Goal: Transaction & Acquisition: Book appointment/travel/reservation

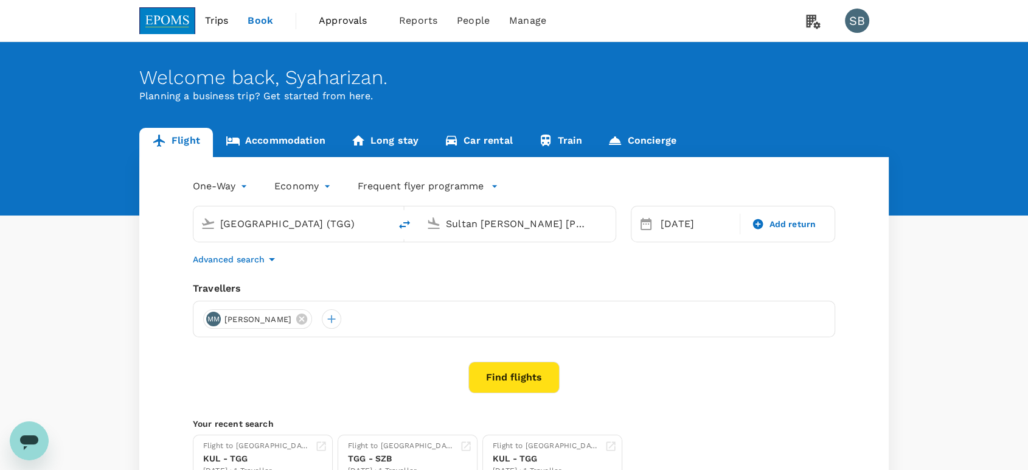
click at [281, 220] on input "[GEOGRAPHIC_DATA] (TGG)" at bounding box center [292, 223] width 144 height 19
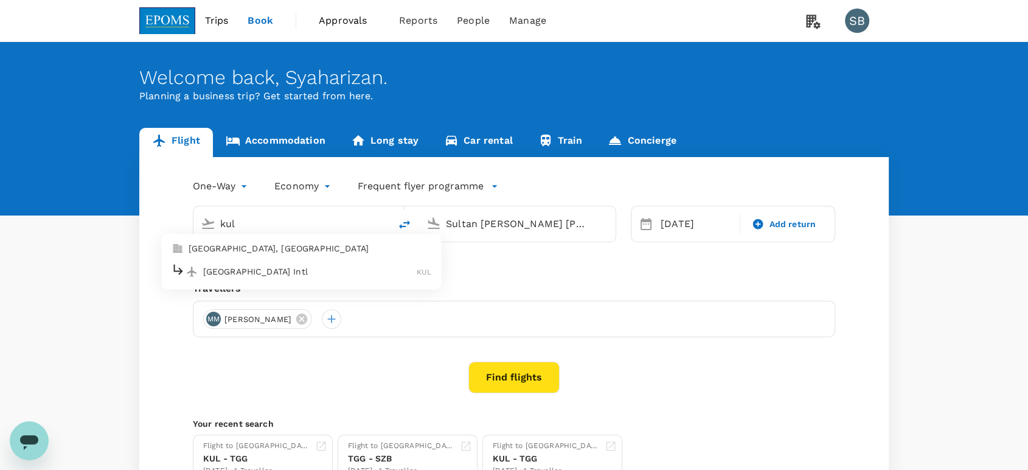
click at [276, 277] on div "[GEOGRAPHIC_DATA] Intl KUL" at bounding box center [302, 271] width 260 height 19
type input "Kuala Lumpur Intl ([GEOGRAPHIC_DATA])"
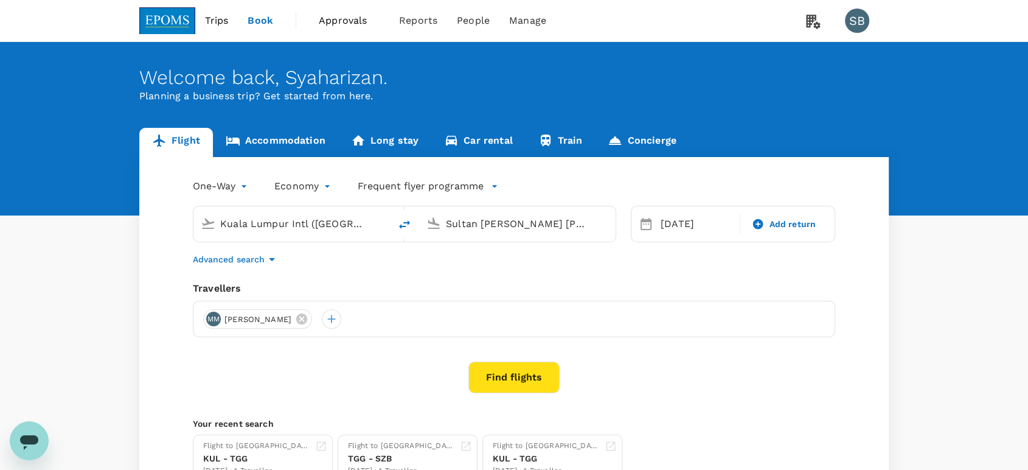
click at [474, 220] on input "Sultan [PERSON_NAME] [PERSON_NAME] (SZB)" at bounding box center [518, 223] width 144 height 19
click at [462, 265] on p "Shanghai Pudong Intl" at bounding box center [536, 271] width 214 height 12
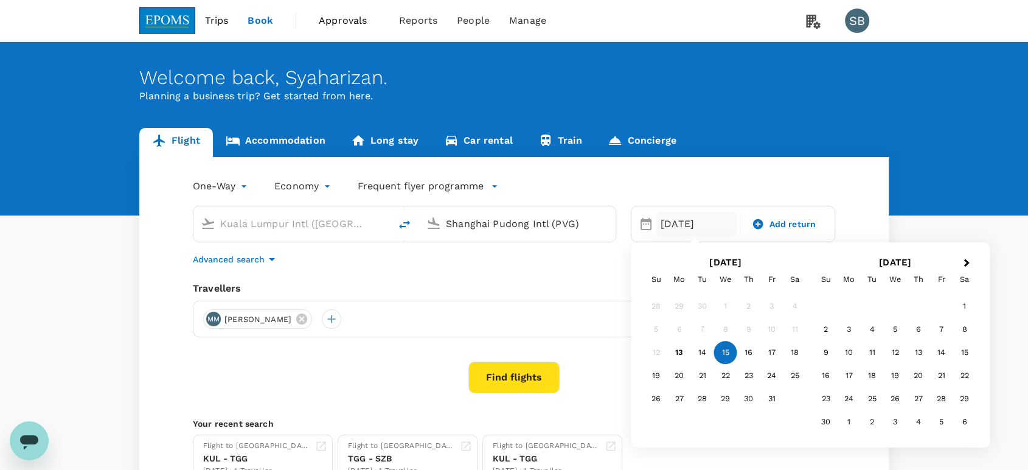
type input "Shanghai Pudong Intl (PVG)"
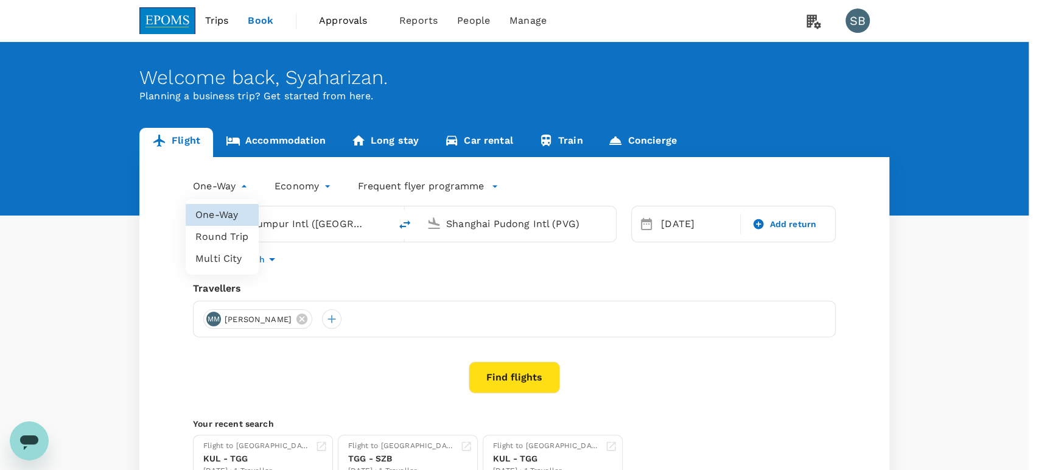
click at [243, 186] on body "Trips Book Approvals 0 Reports People Manage SB Welcome back , [GEOGRAPHIC_DATA…" at bounding box center [519, 288] width 1039 height 577
click at [229, 233] on li "Round Trip" at bounding box center [222, 237] width 73 height 22
type input "roundtrip"
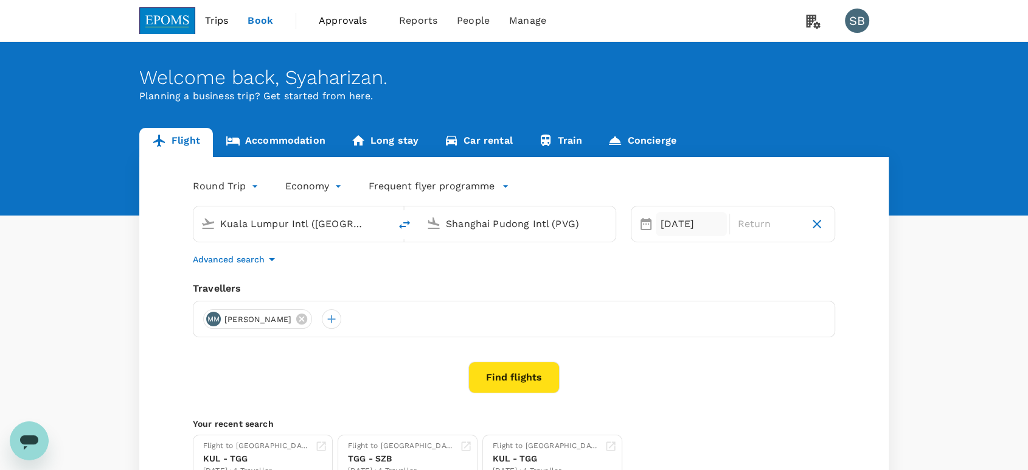
click at [678, 228] on div "[DATE]" at bounding box center [691, 224] width 71 height 24
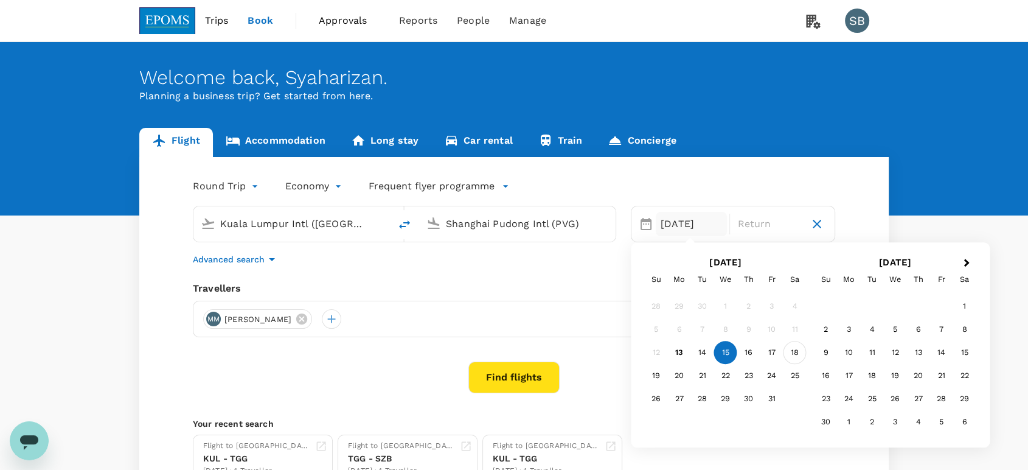
click at [790, 355] on div "18" at bounding box center [795, 352] width 23 height 23
click at [678, 226] on div "[DATE]" at bounding box center [691, 224] width 71 height 24
click at [725, 347] on div "15" at bounding box center [725, 352] width 23 height 23
click at [792, 349] on div "18" at bounding box center [795, 352] width 23 height 23
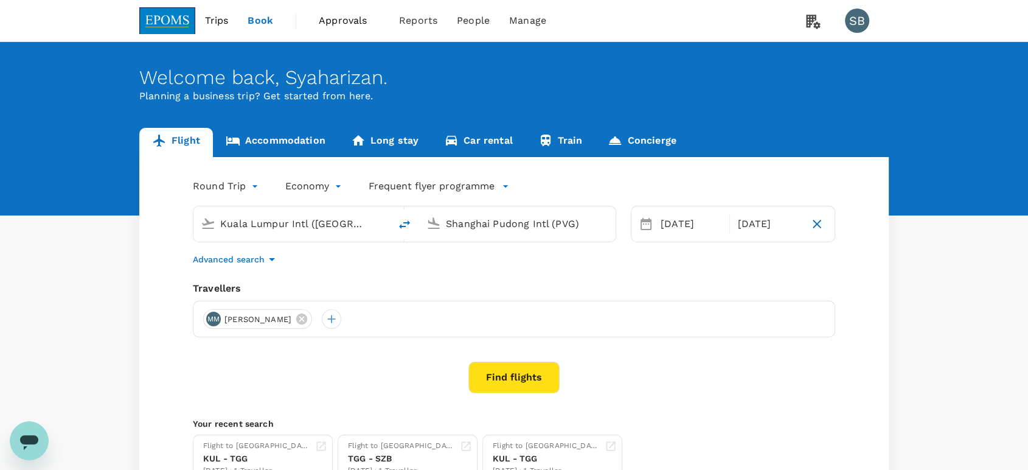
click at [522, 266] on div "Advanced search" at bounding box center [514, 259] width 643 height 15
click at [307, 321] on icon at bounding box center [301, 318] width 11 height 11
click at [216, 320] on div at bounding box center [212, 318] width 19 height 19
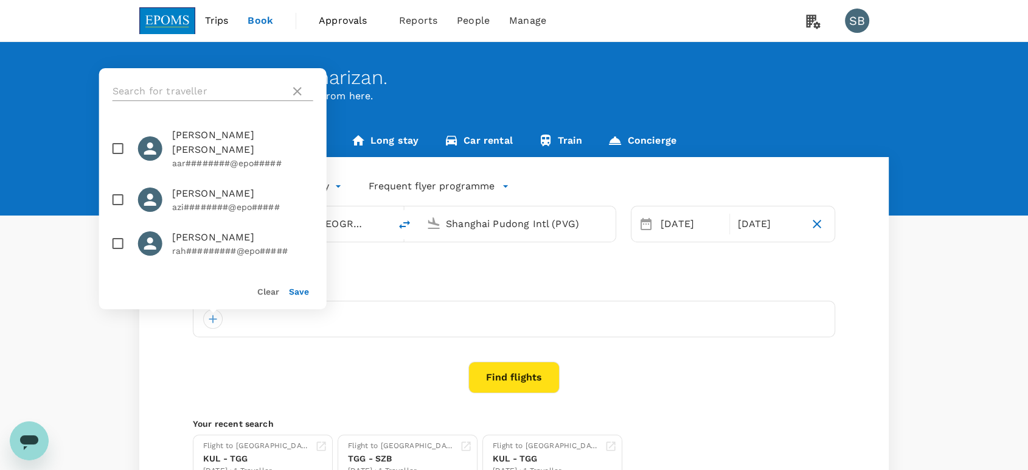
click at [146, 88] on input "text" at bounding box center [199, 91] width 173 height 19
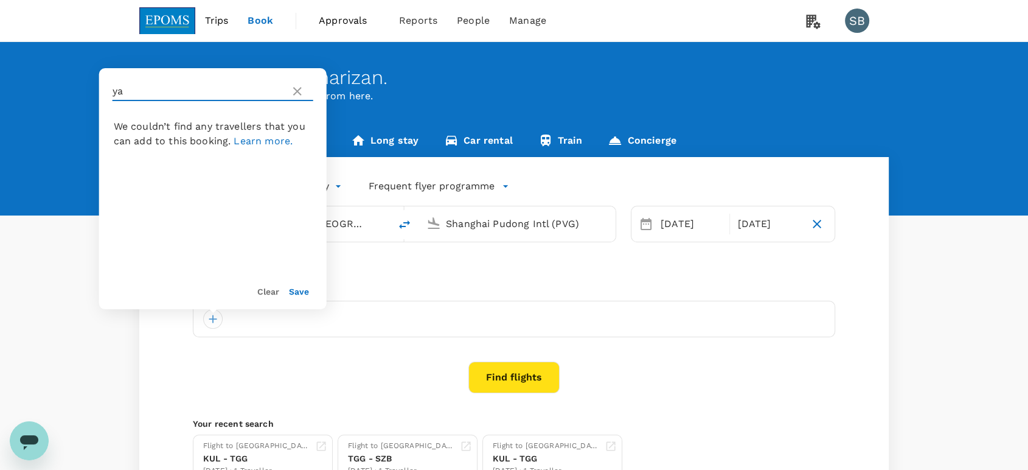
type input "y"
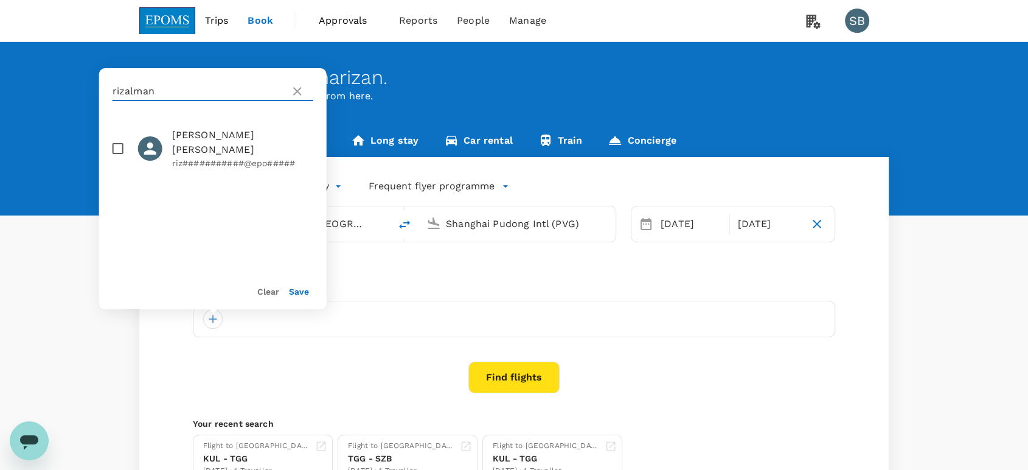
type input "rizalman"
click at [120, 149] on input "checkbox" at bounding box center [118, 149] width 26 height 26
checkbox input "true"
click at [297, 291] on button "Save" at bounding box center [299, 292] width 20 height 10
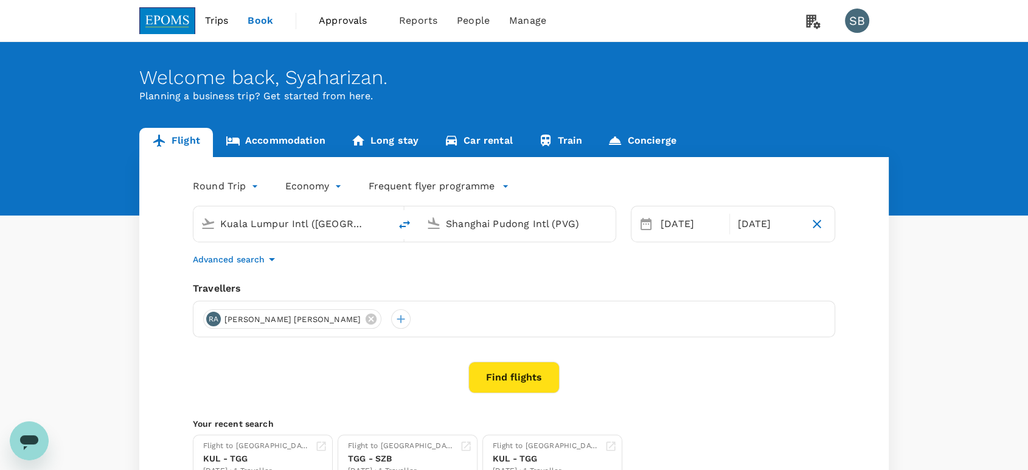
click at [428, 271] on div "Round Trip roundtrip Economy economy Frequent flyer programme [GEOGRAPHIC_DATA]…" at bounding box center [514, 329] width 750 height 345
click at [521, 372] on button "Find flights" at bounding box center [514, 377] width 91 height 32
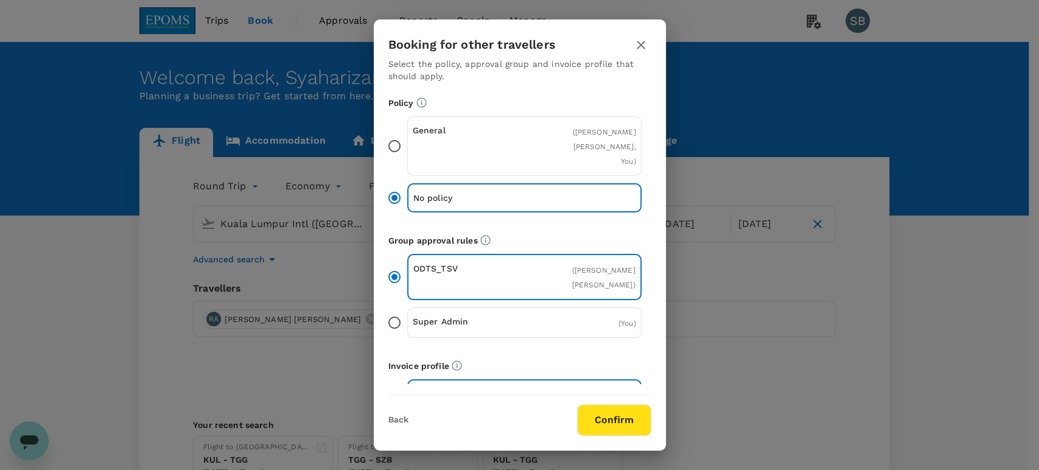
click at [646, 46] on icon "button" at bounding box center [640, 45] width 15 height 15
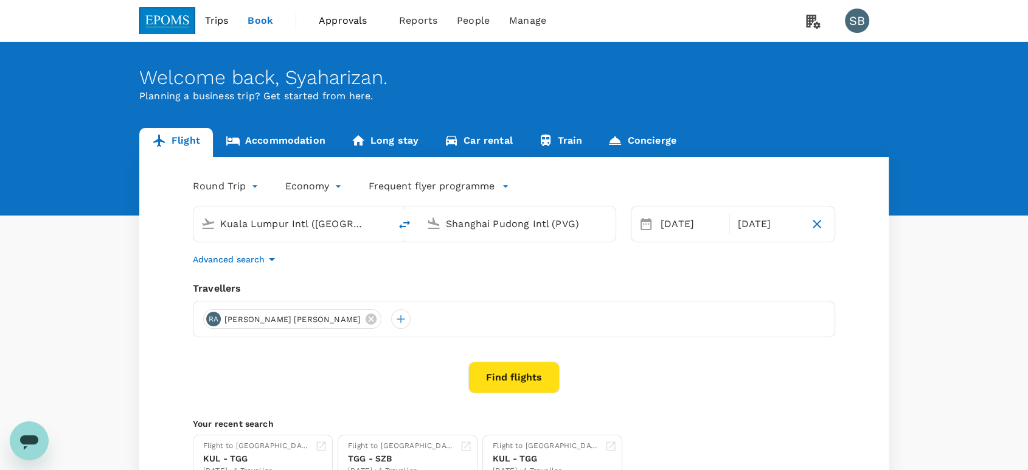
click at [271, 262] on icon "button" at bounding box center [272, 259] width 15 height 15
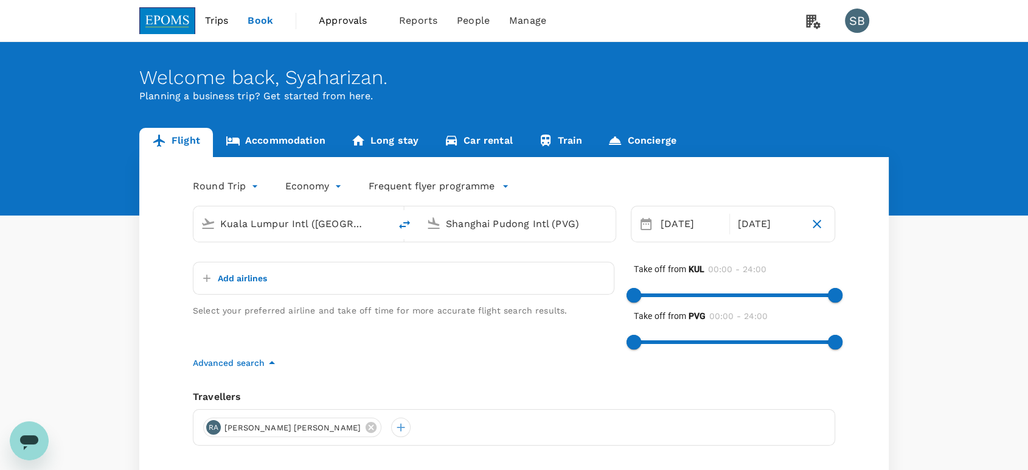
click at [215, 277] on button "Add airlines" at bounding box center [232, 278] width 69 height 22
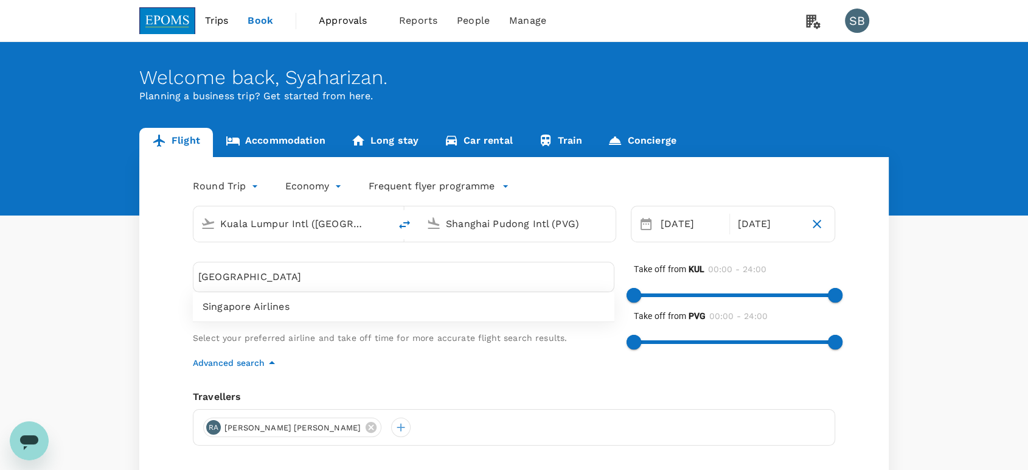
type input "[GEOGRAPHIC_DATA]"
click at [248, 308] on span "Singapore Airlines" at bounding box center [404, 306] width 402 height 15
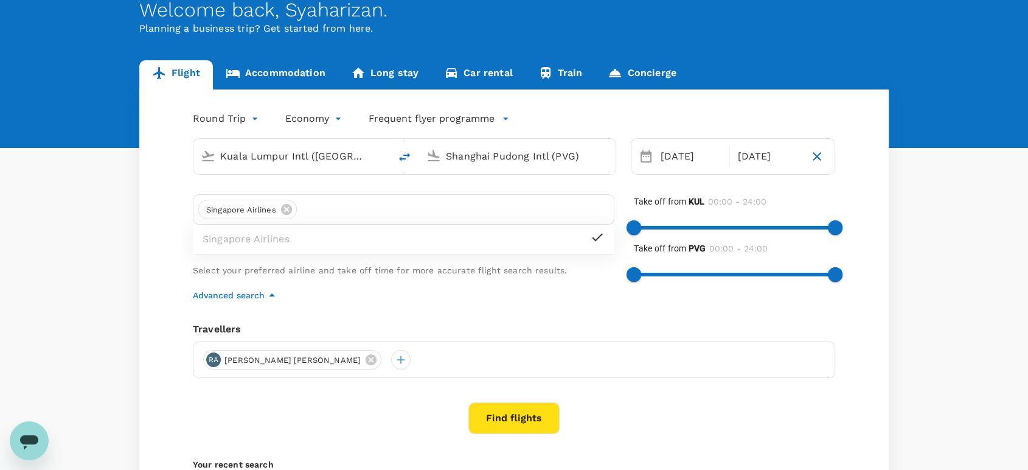
drag, startPoint x: 484, startPoint y: 350, endPoint x: 515, endPoint y: 405, distance: 63.8
click at [514, 400] on div "Round Trip roundtrip Economy economy Frequent flyer programme [GEOGRAPHIC_DATA]…" at bounding box center [514, 315] width 750 height 453
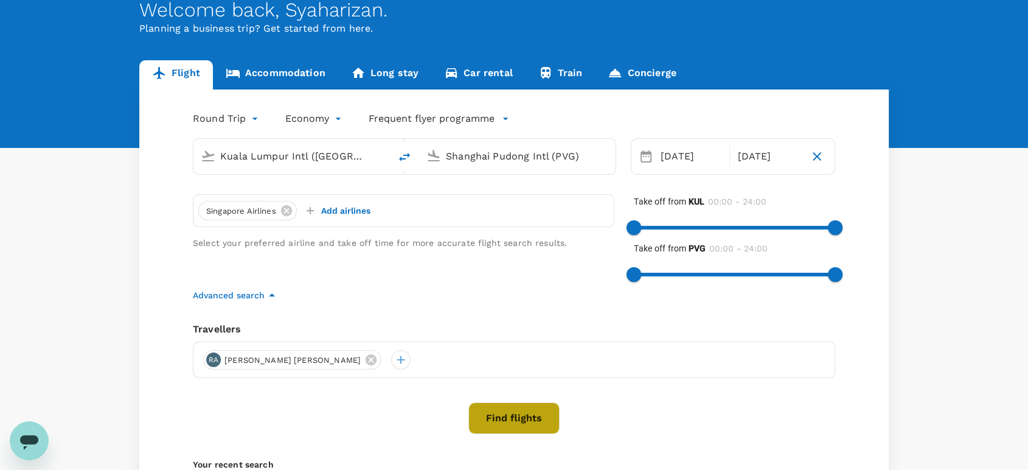
click at [509, 416] on button "Find flights" at bounding box center [514, 418] width 91 height 32
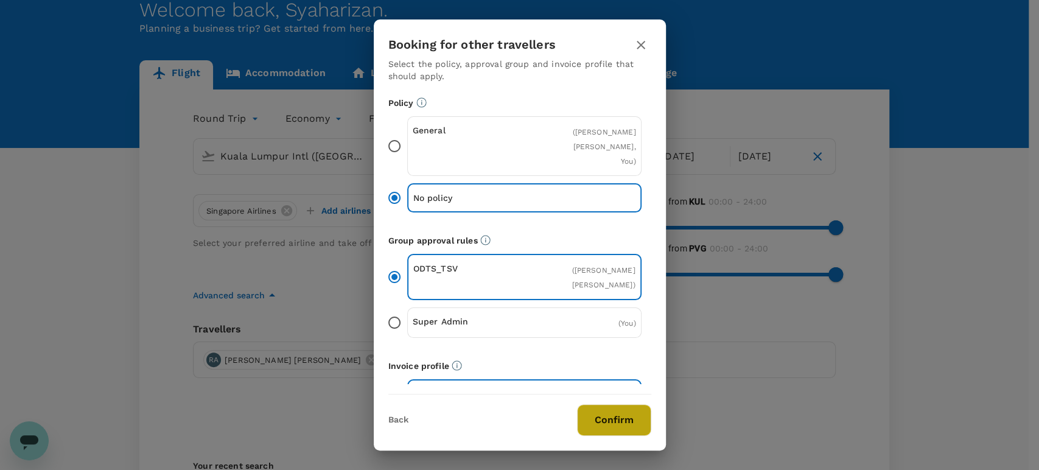
click at [616, 416] on button "Confirm" at bounding box center [614, 420] width 74 height 32
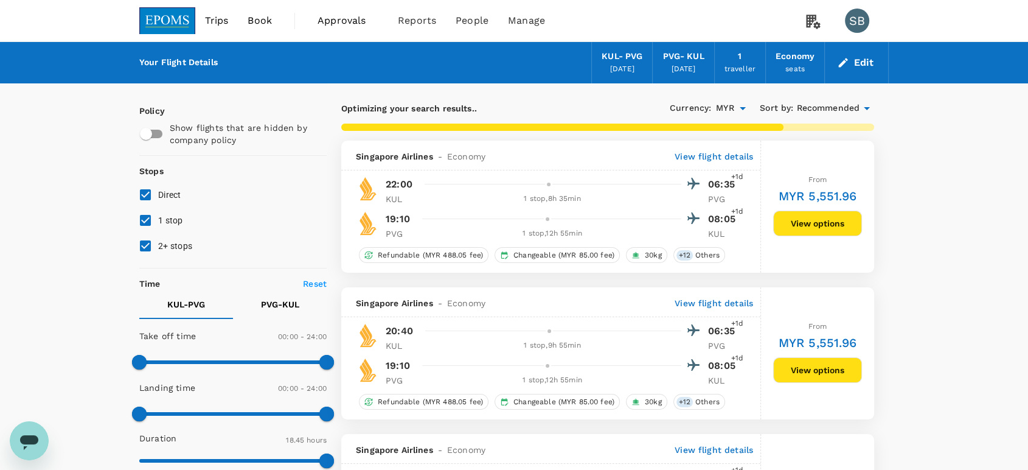
click at [144, 247] on input "2+ stops" at bounding box center [146, 246] width 26 height 26
checkbox input "false"
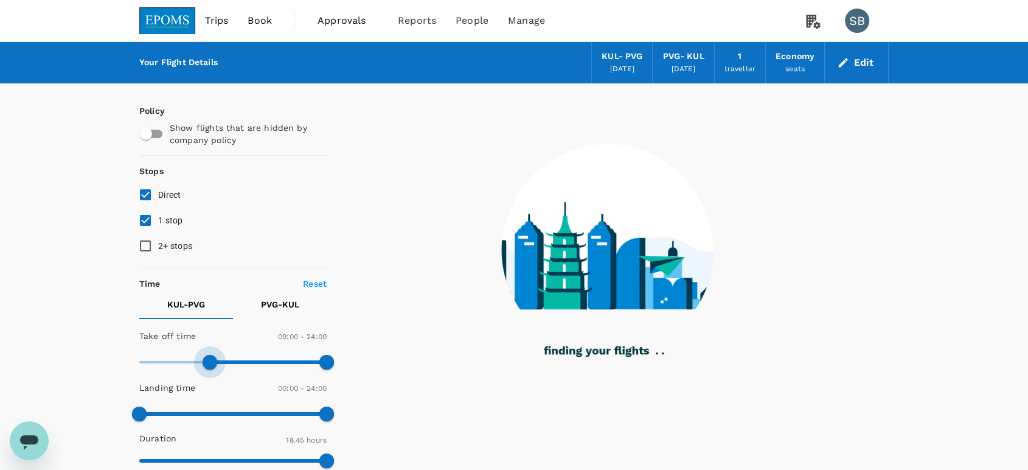
type input "570"
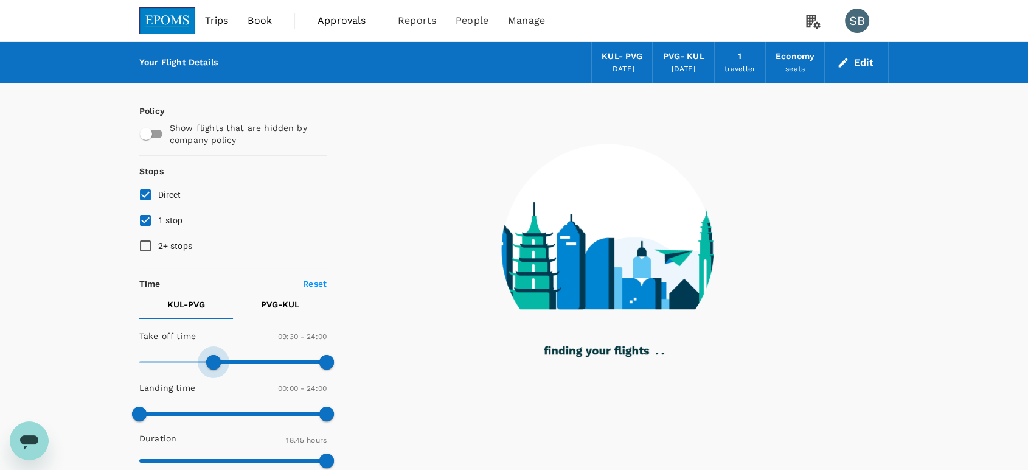
drag, startPoint x: 144, startPoint y: 361, endPoint x: 214, endPoint y: 369, distance: 71.0
click at [214, 369] on span at bounding box center [213, 362] width 15 height 15
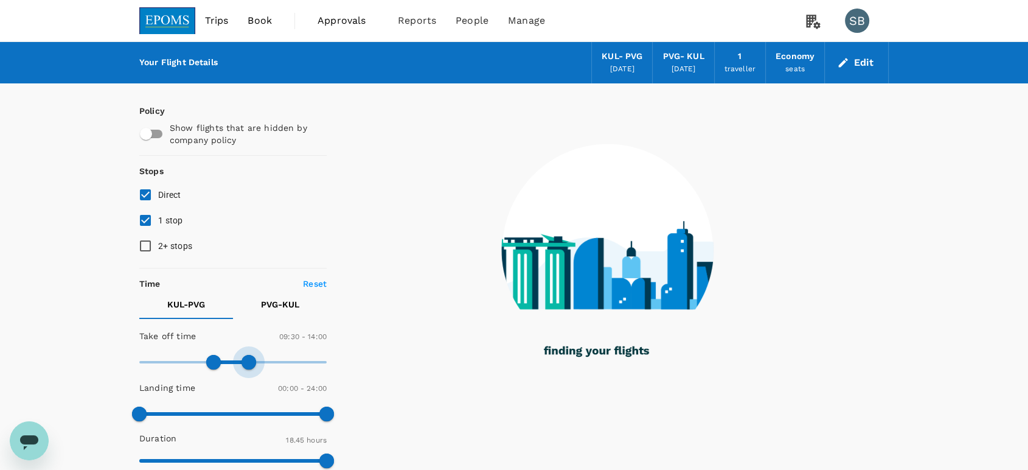
type input "810"
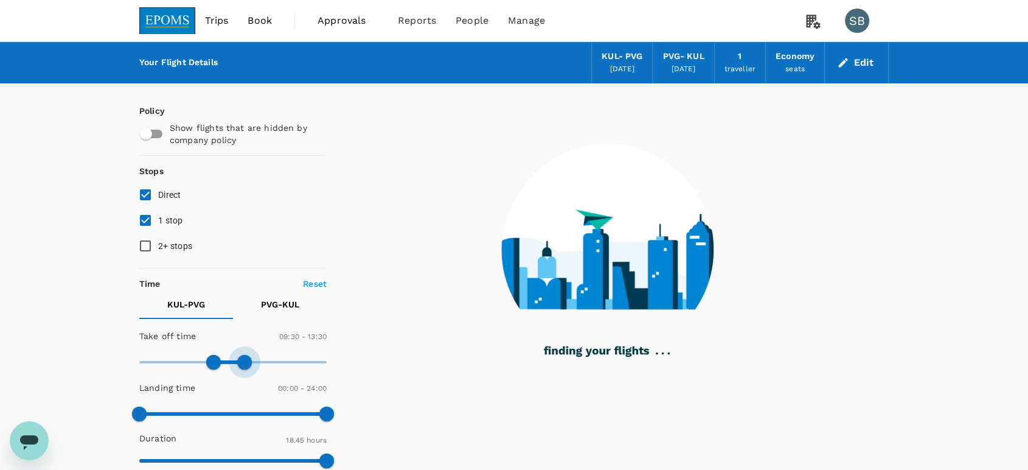
drag, startPoint x: 321, startPoint y: 357, endPoint x: 243, endPoint y: 359, distance: 77.9
click at [243, 359] on span at bounding box center [244, 362] width 15 height 15
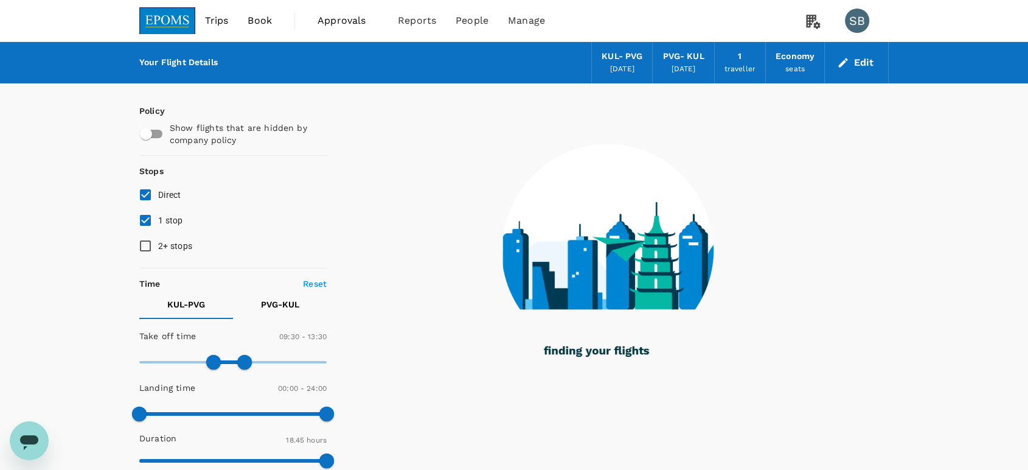
click at [274, 303] on p "PVG - KUL" at bounding box center [280, 304] width 38 height 12
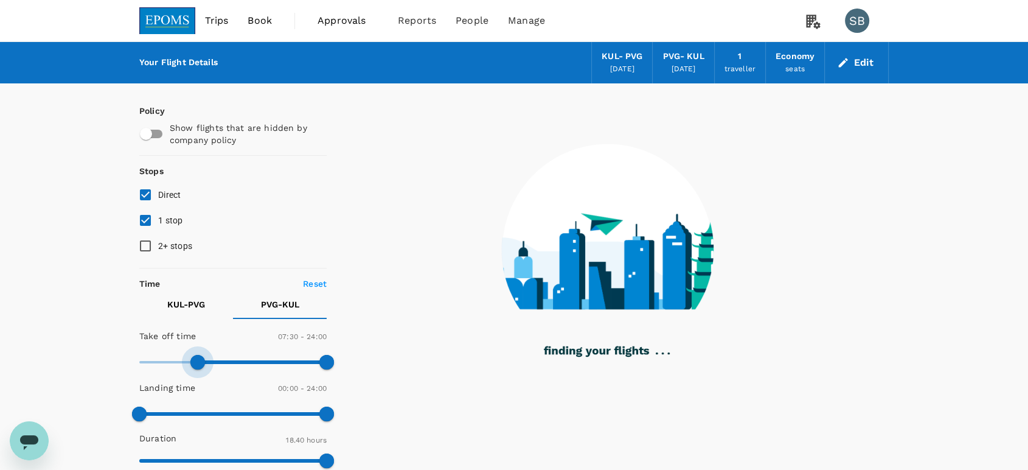
type input "480"
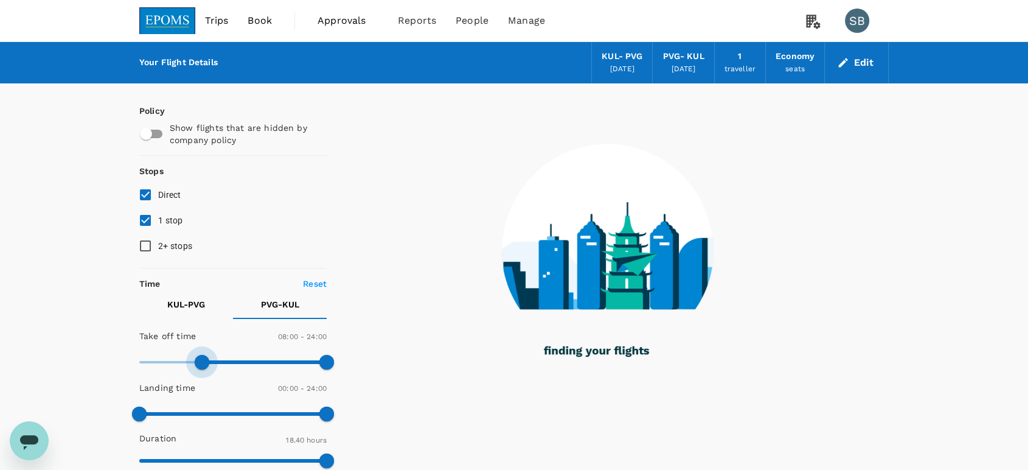
drag, startPoint x: 146, startPoint y: 360, endPoint x: 200, endPoint y: 362, distance: 54.2
click at [200, 362] on span at bounding box center [202, 362] width 15 height 15
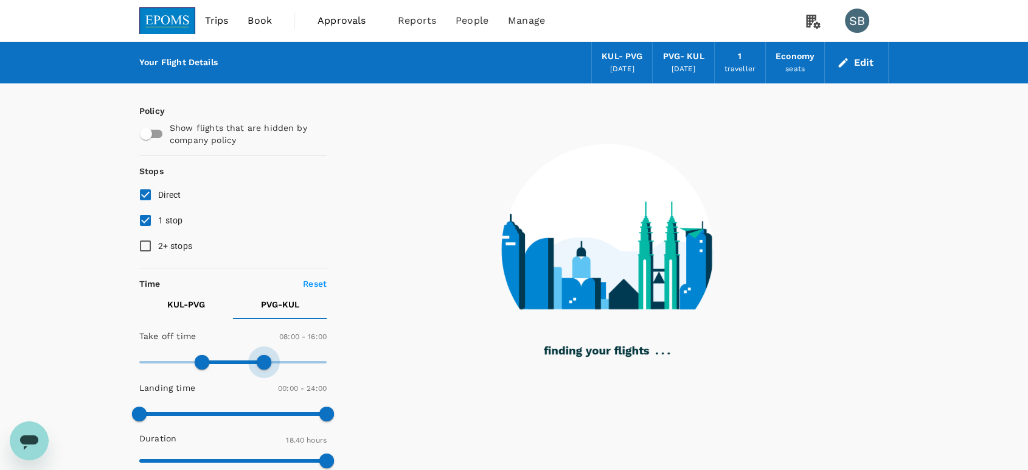
type input "870"
checkbox input "false"
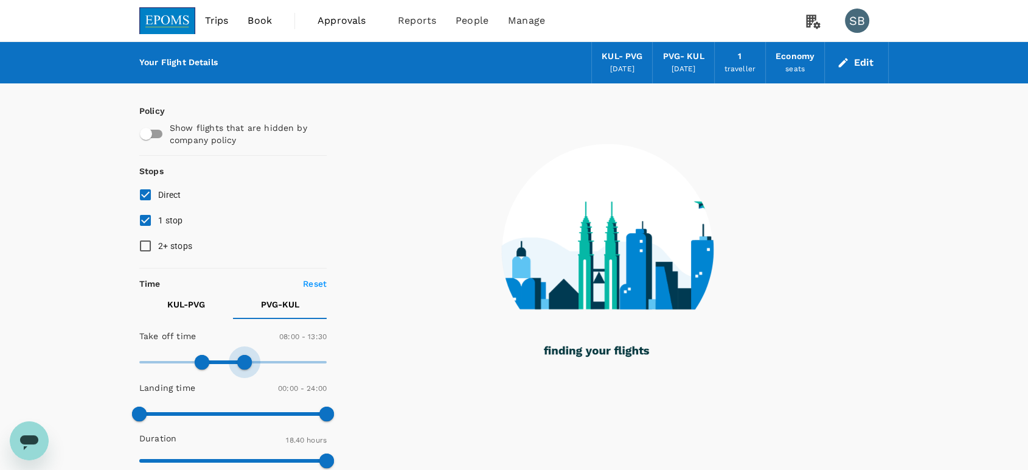
drag, startPoint x: 319, startPoint y: 357, endPoint x: 246, endPoint y: 361, distance: 73.7
click at [246, 361] on span at bounding box center [244, 362] width 15 height 15
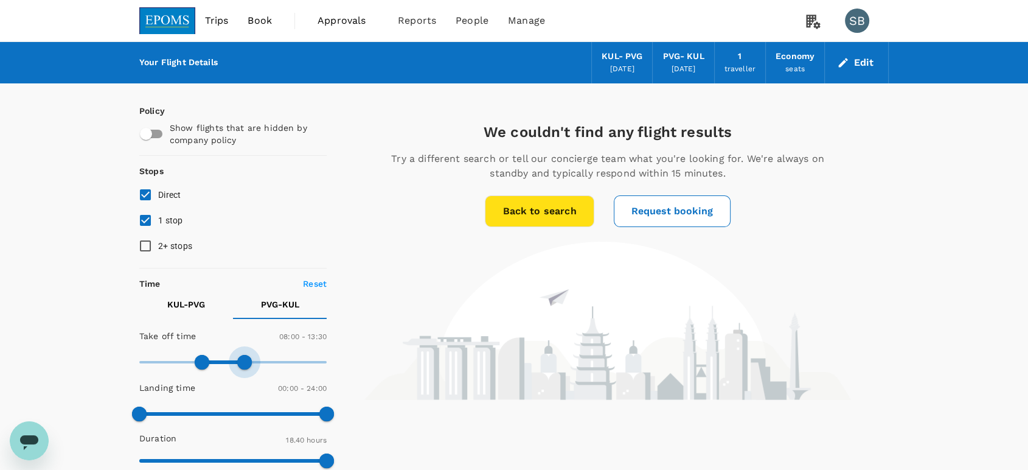
type input "900"
drag, startPoint x: 235, startPoint y: 360, endPoint x: 256, endPoint y: 362, distance: 21.4
click at [256, 362] on span at bounding box center [256, 362] width 15 height 15
type input "390"
drag, startPoint x: 197, startPoint y: 362, endPoint x: 190, endPoint y: 361, distance: 6.8
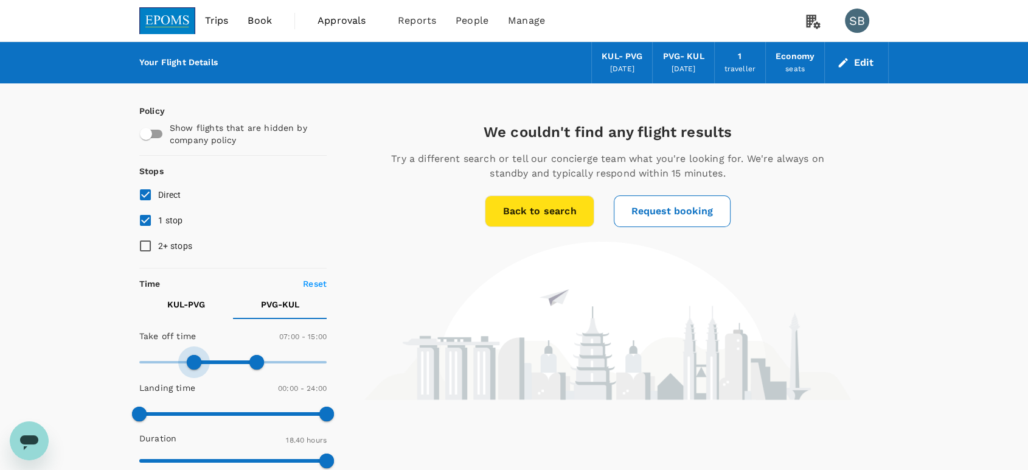
click at [190, 361] on span at bounding box center [194, 362] width 15 height 15
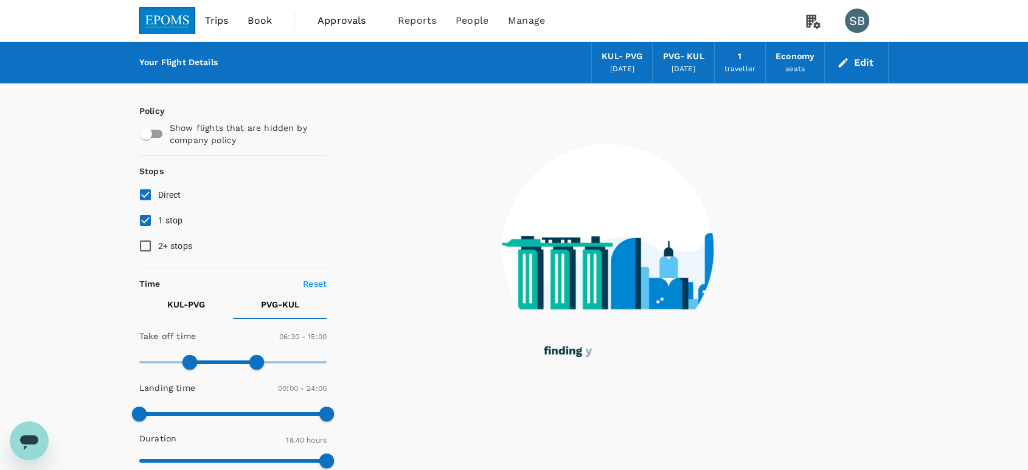
click at [181, 308] on p "KUL - PVG" at bounding box center [186, 304] width 38 height 12
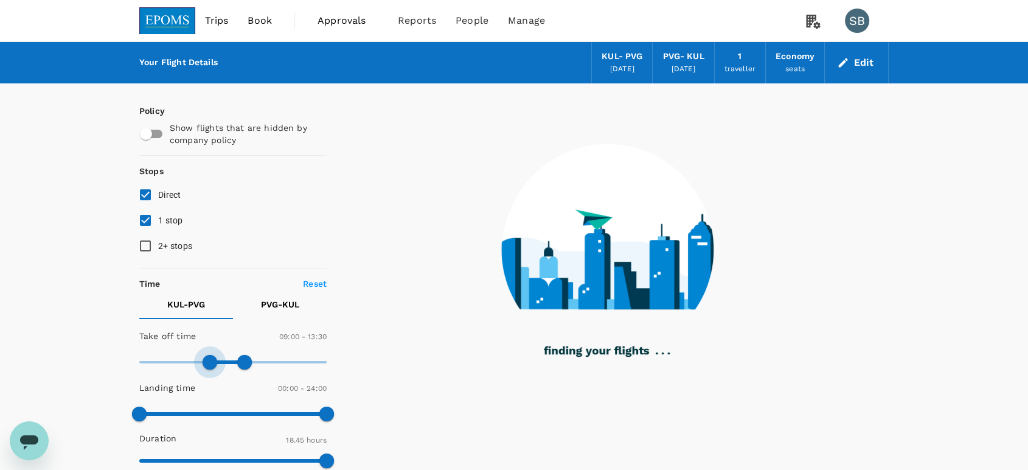
type input "510"
click at [206, 361] on span at bounding box center [210, 362] width 15 height 15
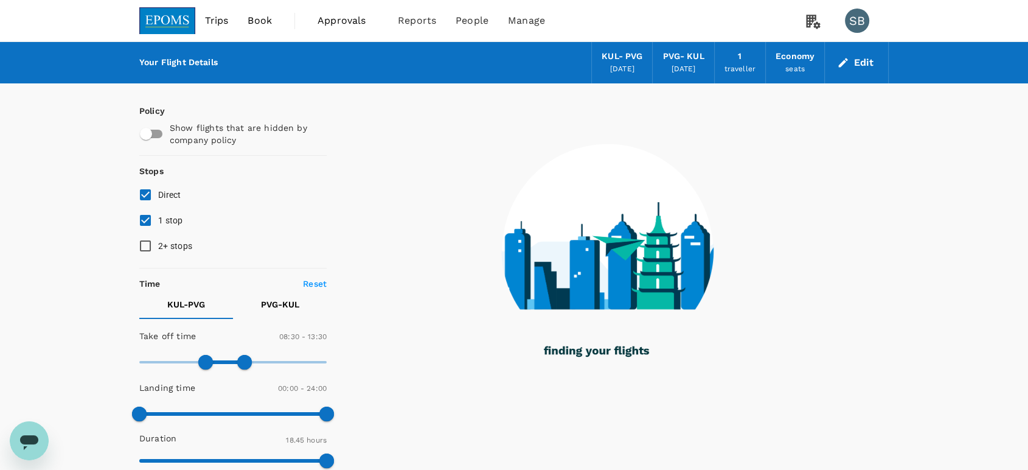
type input "1020"
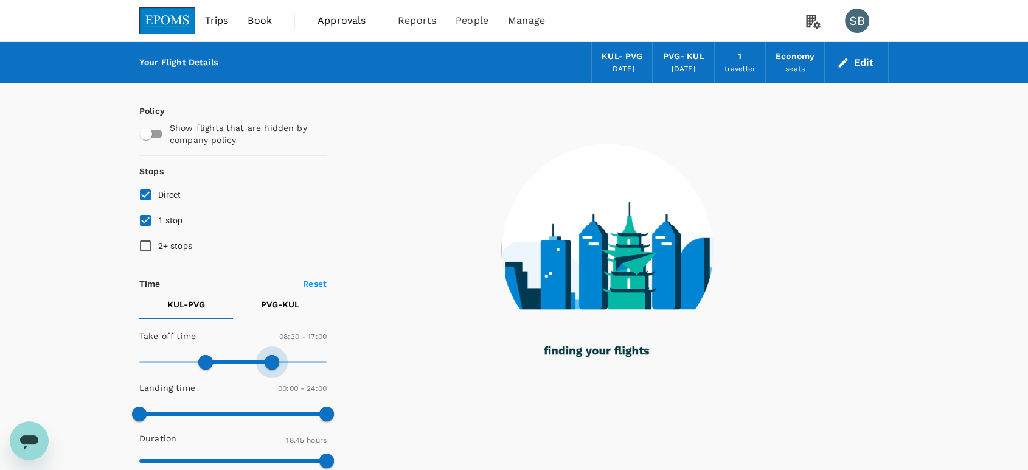
drag, startPoint x: 245, startPoint y: 363, endPoint x: 273, endPoint y: 365, distance: 27.5
click at [273, 365] on span at bounding box center [272, 362] width 15 height 15
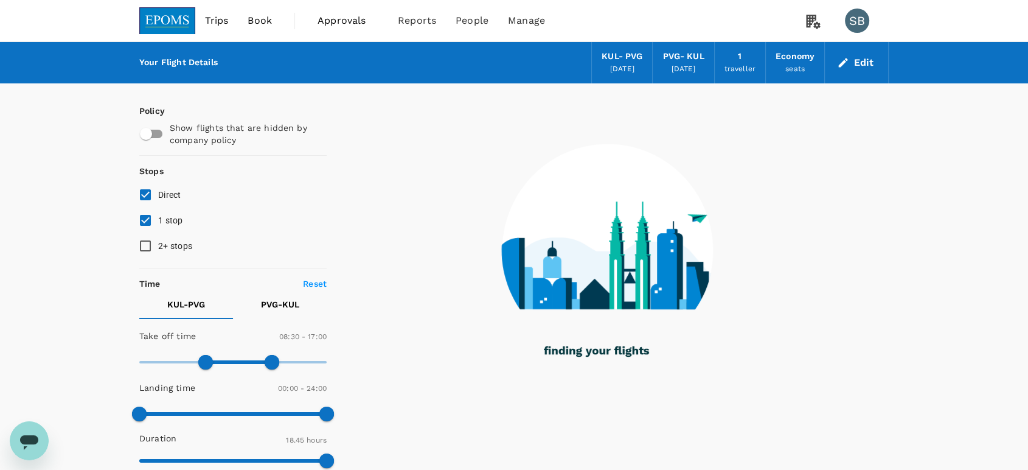
checkbox input "false"
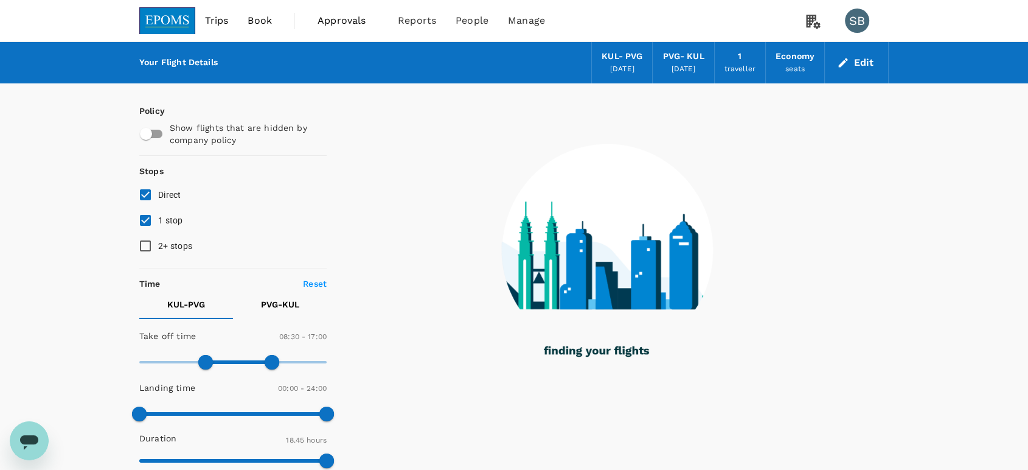
checkbox input "false"
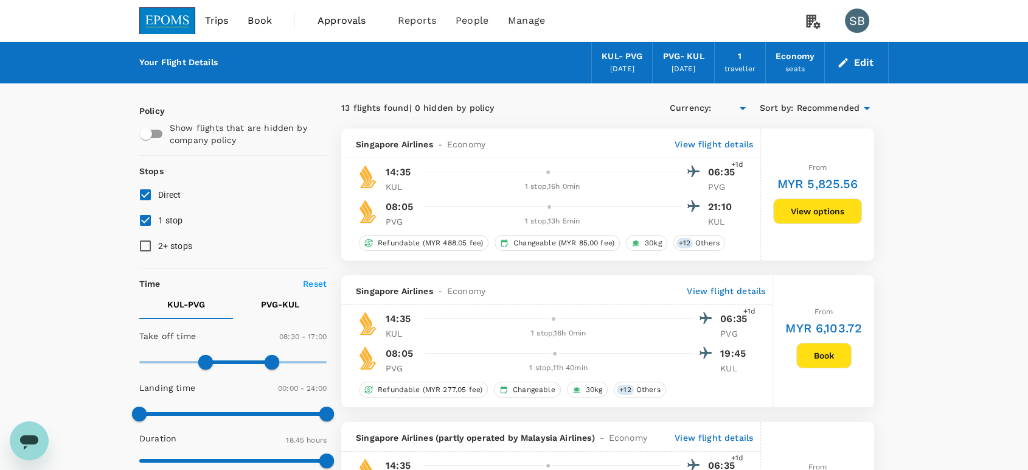
type input "MYR"
click at [172, 16] on img at bounding box center [167, 20] width 56 height 27
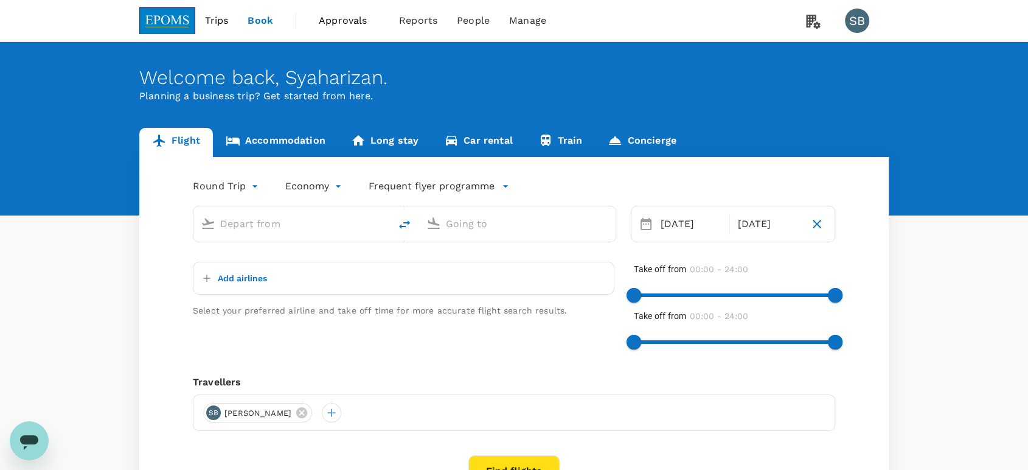
type input "Kuala Lumpur Intl ([GEOGRAPHIC_DATA])"
type input "Shanghai Pudong Intl (PVG)"
type input "Kuala Lumpur Intl ([GEOGRAPHIC_DATA])"
type input "Shanghai Pudong Intl (PVG)"
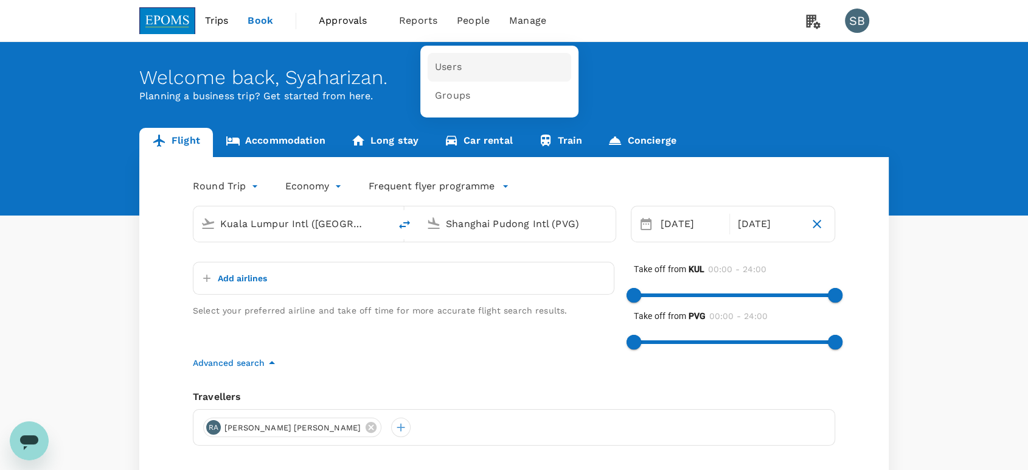
click at [459, 64] on link "Users" at bounding box center [500, 67] width 144 height 29
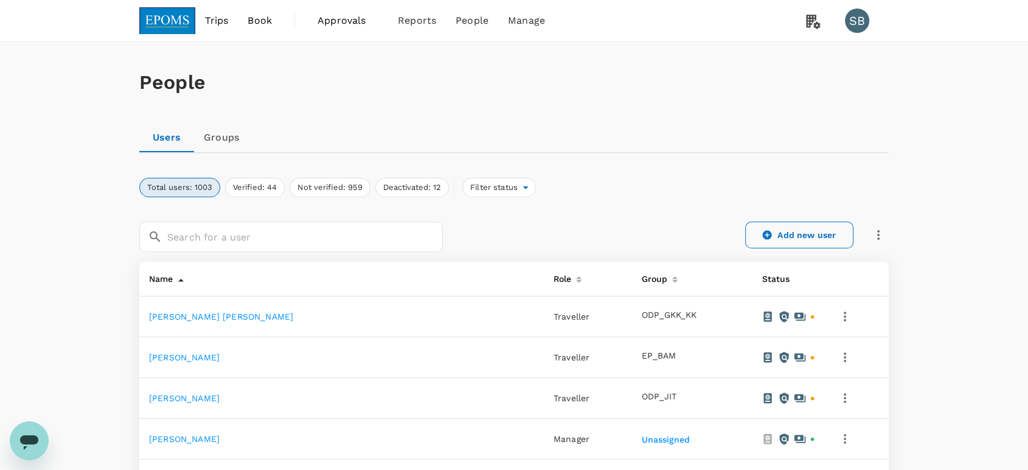
click at [769, 232] on icon at bounding box center [767, 235] width 9 height 9
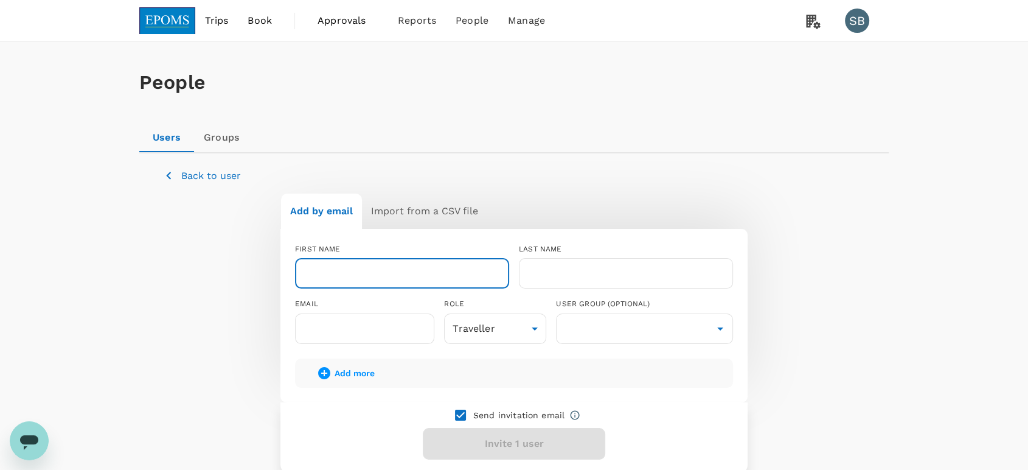
click at [427, 276] on input "text" at bounding box center [402, 273] width 214 height 30
paste input "[PERSON_NAME] FOH [PERSON_NAME]"
drag, startPoint x: 399, startPoint y: 271, endPoint x: 327, endPoint y: 275, distance: 72.5
click at [327, 275] on input "[PERSON_NAME] FOH [PERSON_NAME]" at bounding box center [402, 273] width 214 height 30
click at [336, 276] on input "[PERSON_NAME] FOH [PERSON_NAME]" at bounding box center [402, 273] width 214 height 30
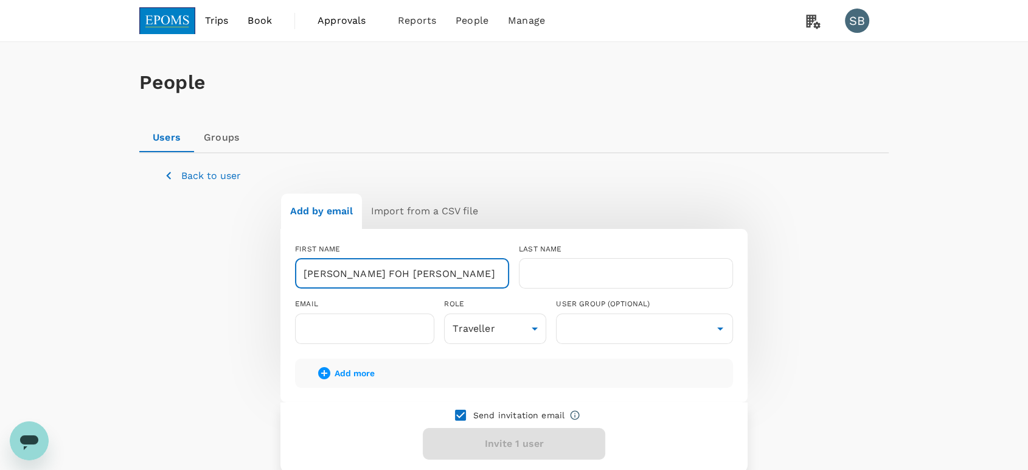
click at [394, 267] on input "[PERSON_NAME] FOH [PERSON_NAME]" at bounding box center [402, 273] width 214 height 30
type input "[PERSON_NAME] FOH [PERSON_NAME]"
click at [165, 12] on img at bounding box center [167, 20] width 56 height 27
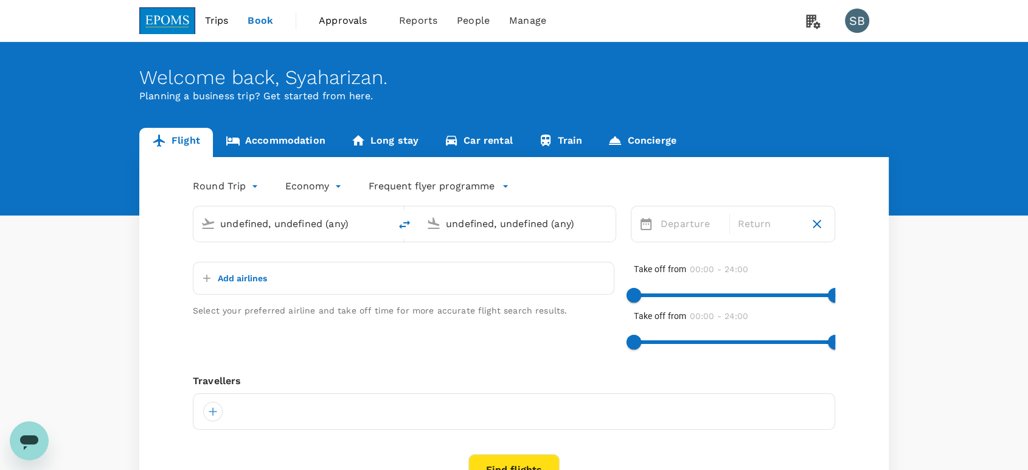
type input "Kuala Lumpur Intl ([GEOGRAPHIC_DATA])"
type input "Shanghai Pudong Intl (PVG)"
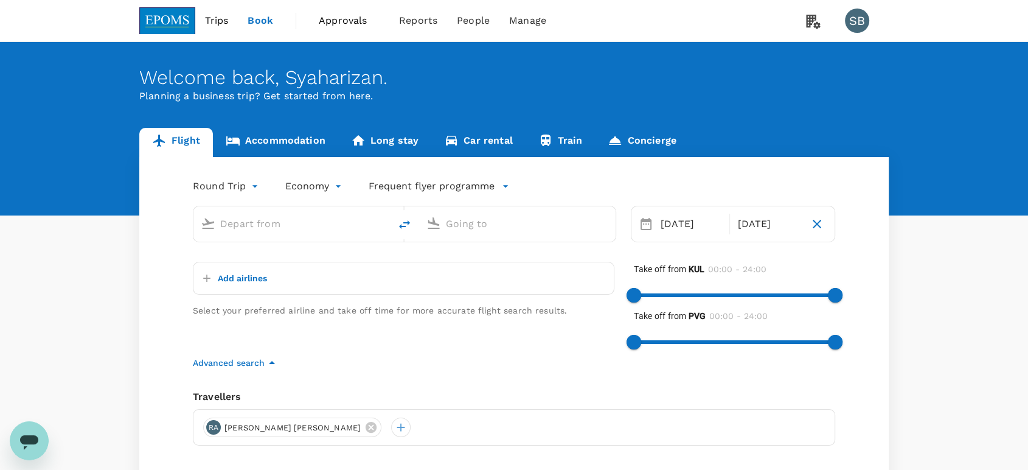
type input "Kuala Lumpur Intl ([GEOGRAPHIC_DATA])"
type input "Shanghai Pudong Intl (PVG)"
type input "Kuala Lumpur Intl ([GEOGRAPHIC_DATA])"
type input "Shanghai Pudong Intl (PVG)"
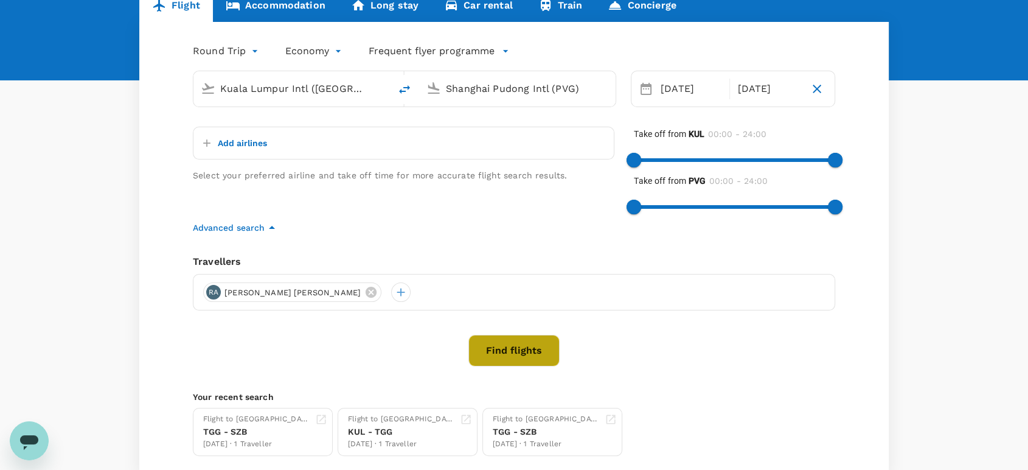
click at [523, 354] on button "Find flights" at bounding box center [514, 351] width 91 height 32
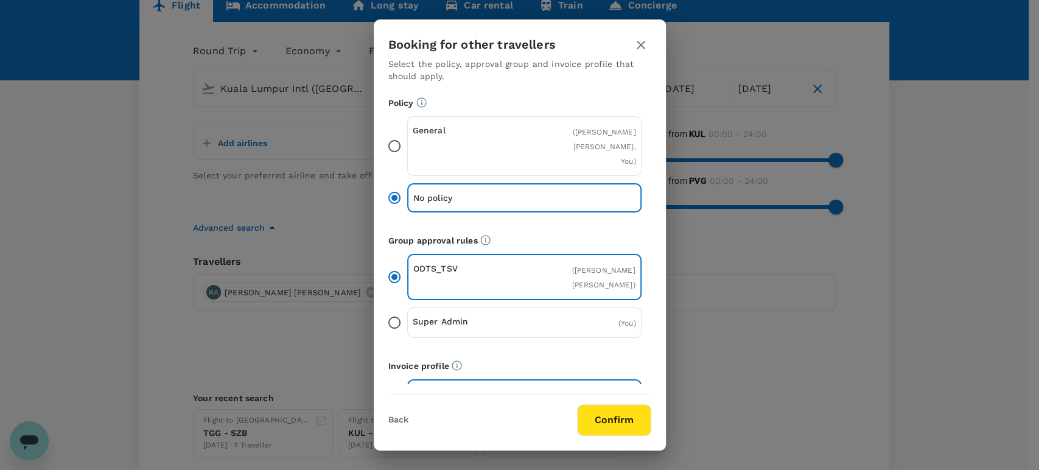
click at [604, 415] on button "Confirm" at bounding box center [614, 420] width 74 height 32
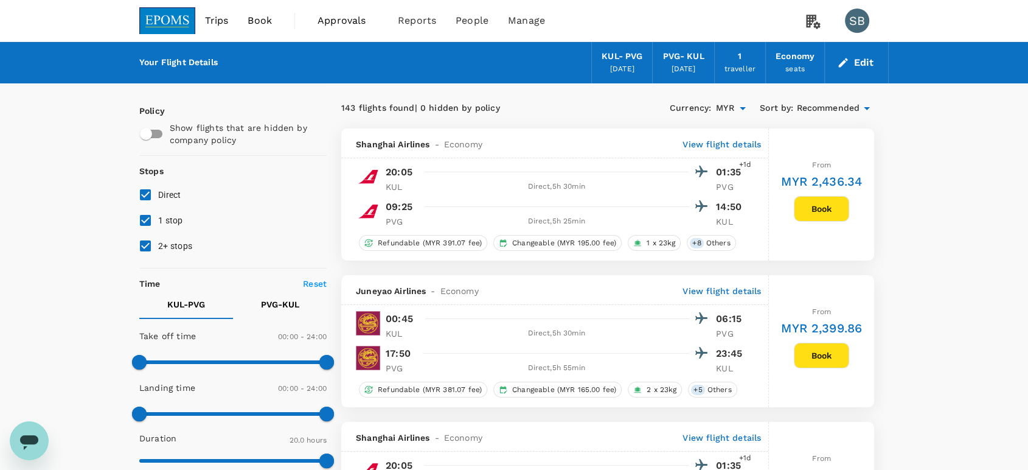
click at [180, 20] on img at bounding box center [167, 20] width 56 height 27
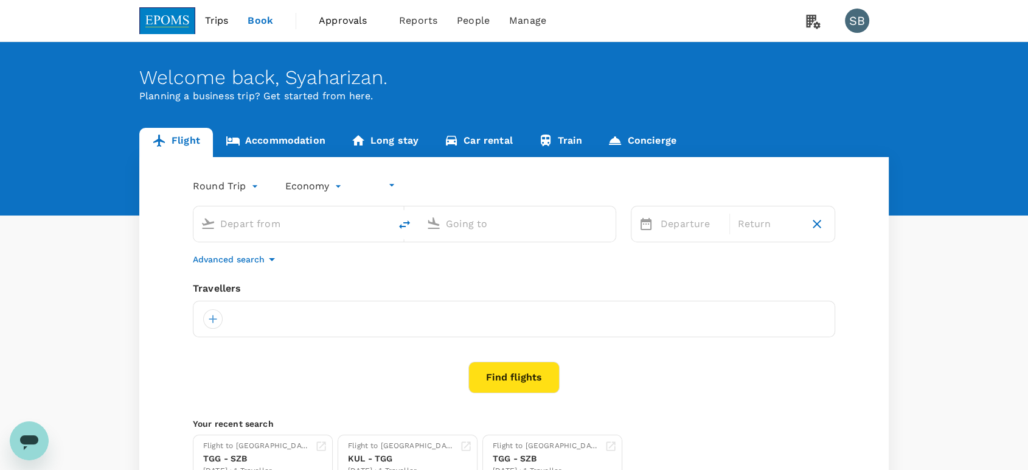
type input "undefined, undefined (any)"
type input "Kuala Lumpur Intl ([GEOGRAPHIC_DATA])"
type input "Shanghai Pudong Intl (PVG)"
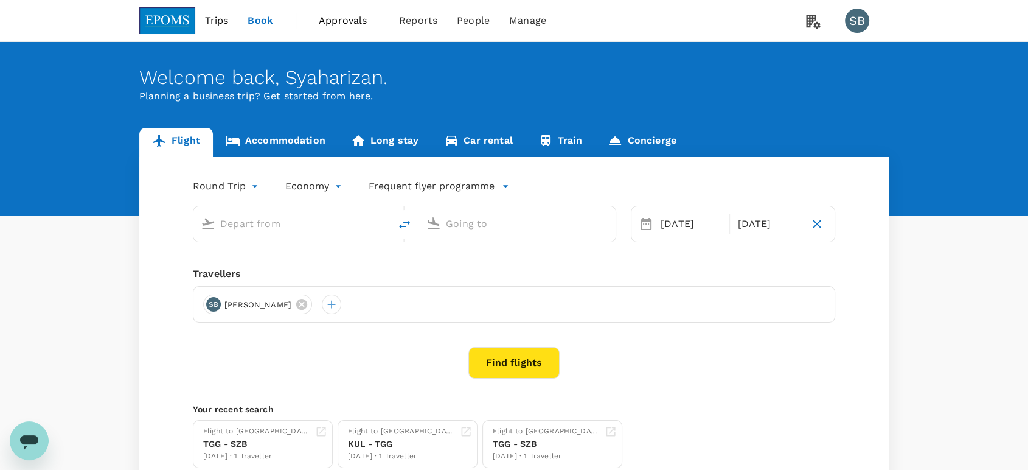
type input "Kuala Lumpur Intl ([GEOGRAPHIC_DATA])"
type input "Shanghai Pudong Intl (PVG)"
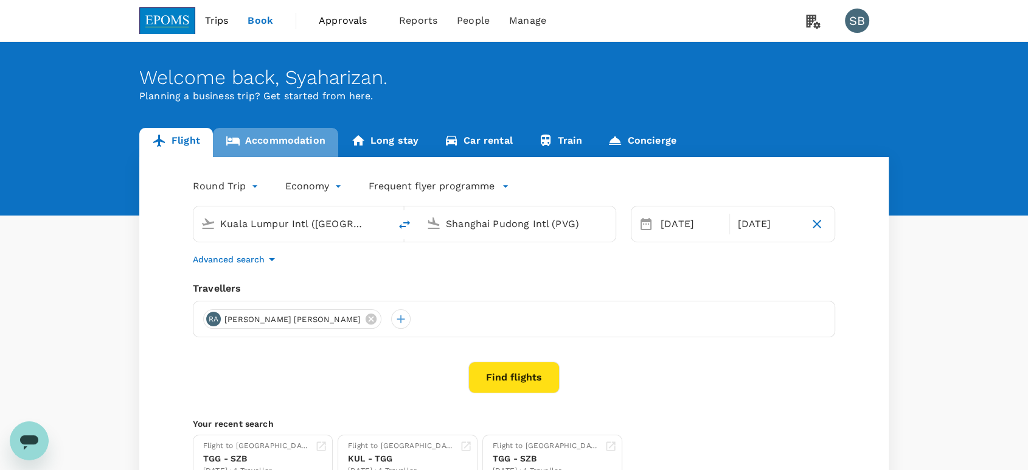
click at [297, 138] on link "Accommodation" at bounding box center [275, 142] width 125 height 29
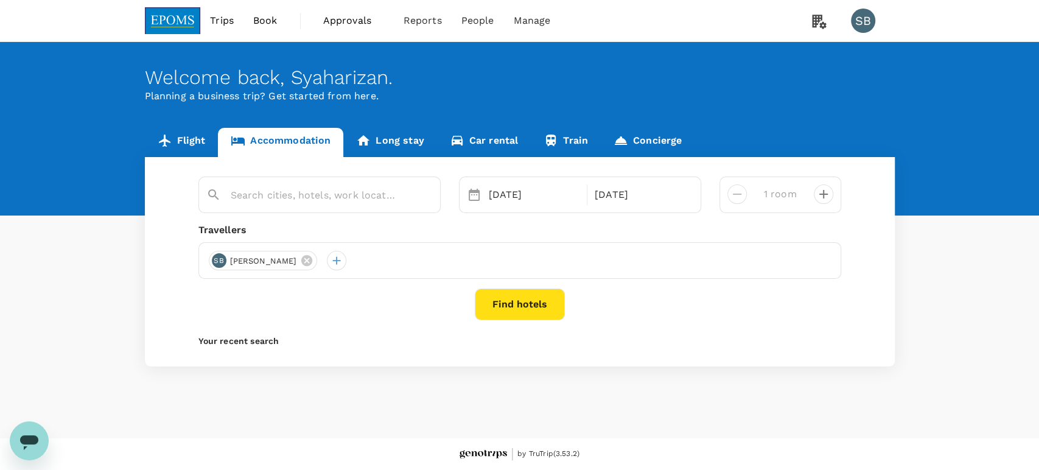
type input "[GEOGRAPHIC_DATA]"
drag, startPoint x: 419, startPoint y: 198, endPoint x: 387, endPoint y: 202, distance: 32.5
click at [419, 197] on icon "Clear" at bounding box center [424, 195] width 12 height 12
click at [300, 201] on input "text" at bounding box center [315, 195] width 168 height 19
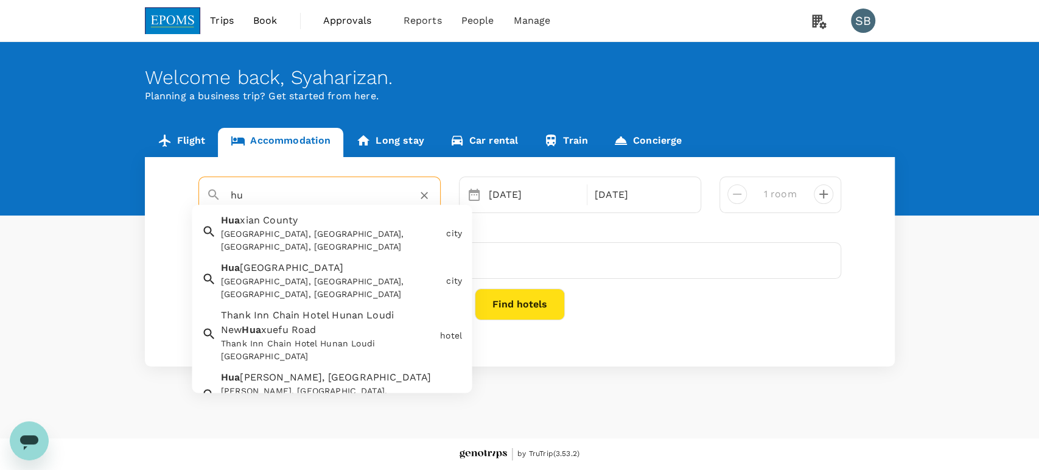
type input "h"
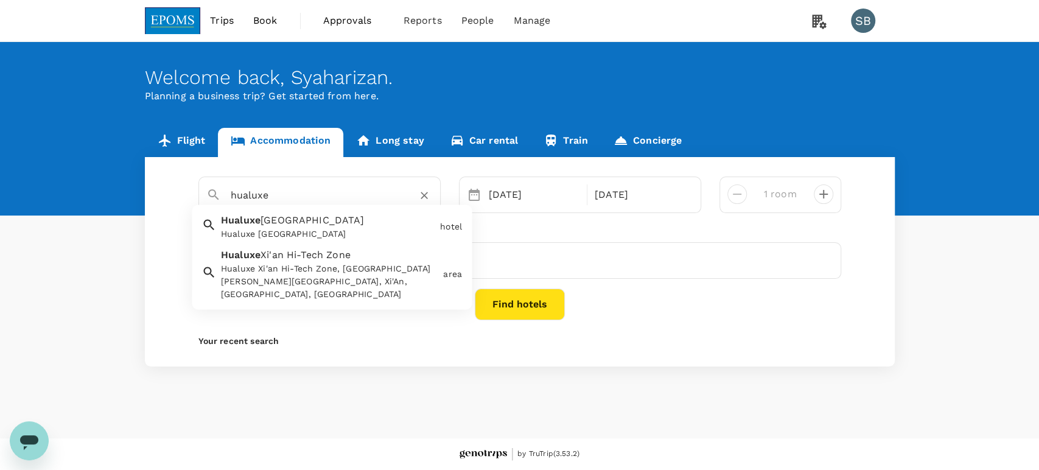
click at [245, 197] on input "hualuxe" at bounding box center [315, 195] width 168 height 19
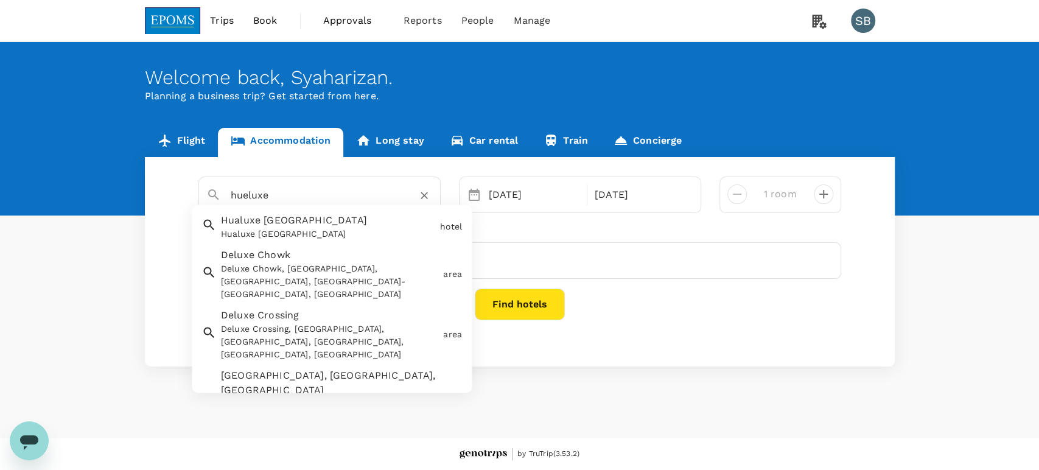
click at [279, 198] on input "hueluxe" at bounding box center [315, 195] width 168 height 19
type input "h"
drag, startPoint x: 350, startPoint y: 232, endPoint x: 346, endPoint y: 239, distance: 7.4
click at [350, 232] on div "Hualuxe [GEOGRAPHIC_DATA]" at bounding box center [328, 234] width 214 height 13
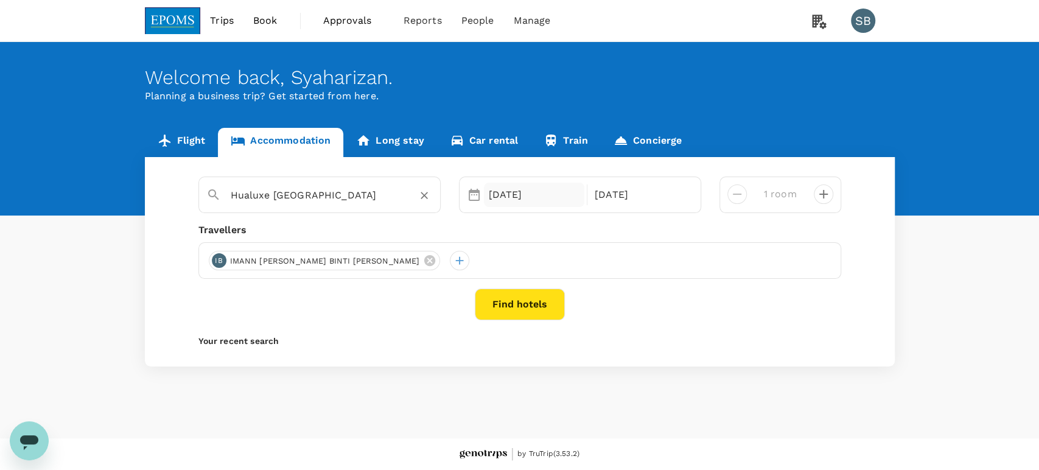
type input "Hualuxe [GEOGRAPHIC_DATA]"
click at [501, 186] on div "[DATE]" at bounding box center [534, 195] width 101 height 24
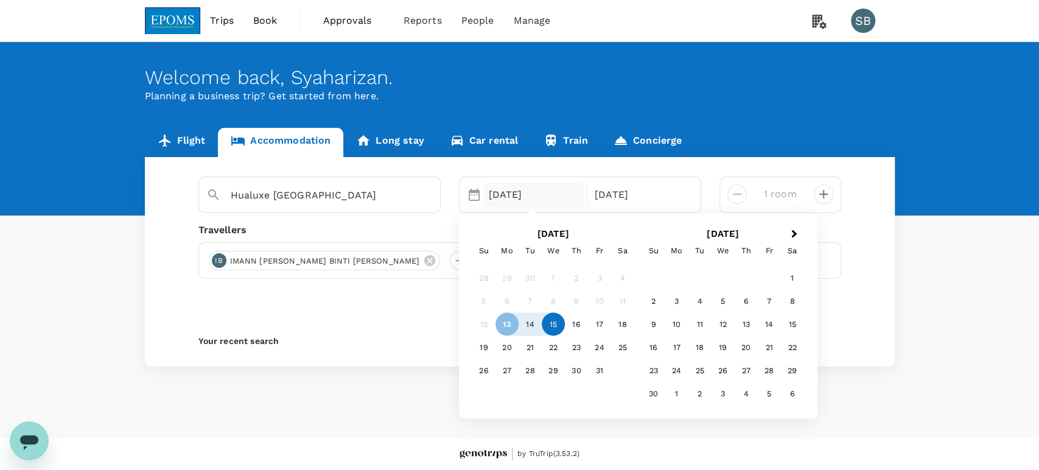
click at [552, 316] on div "15" at bounding box center [553, 323] width 23 height 23
click at [618, 325] on div "18" at bounding box center [622, 323] width 23 height 23
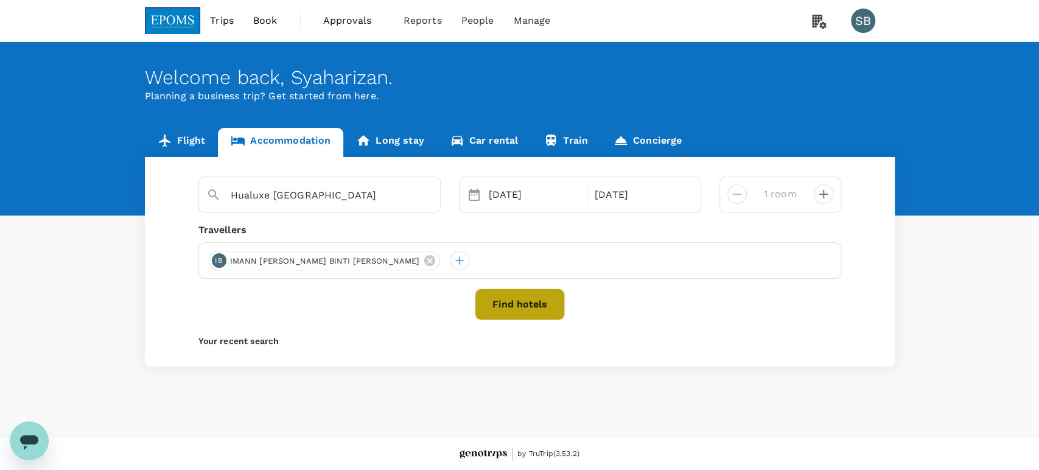
click at [506, 305] on button "Find hotels" at bounding box center [520, 304] width 90 height 32
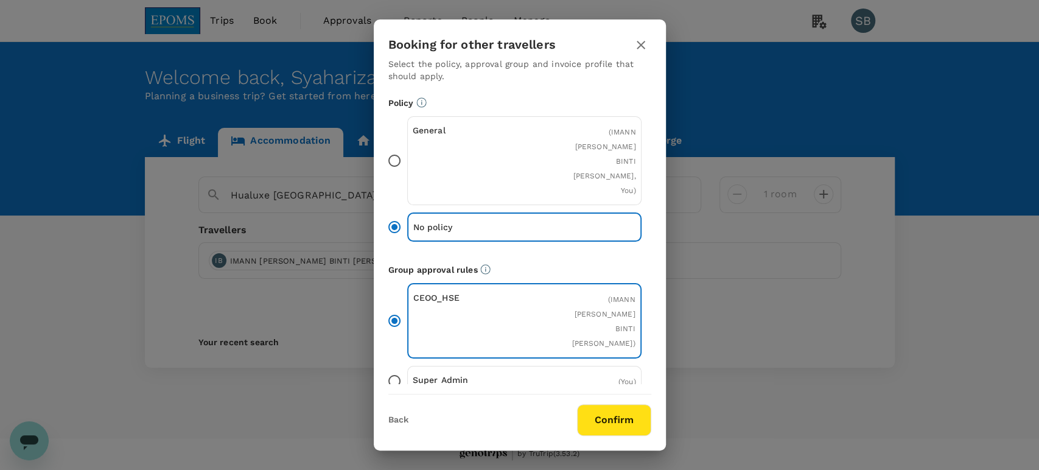
click at [630, 422] on button "Confirm" at bounding box center [614, 420] width 74 height 32
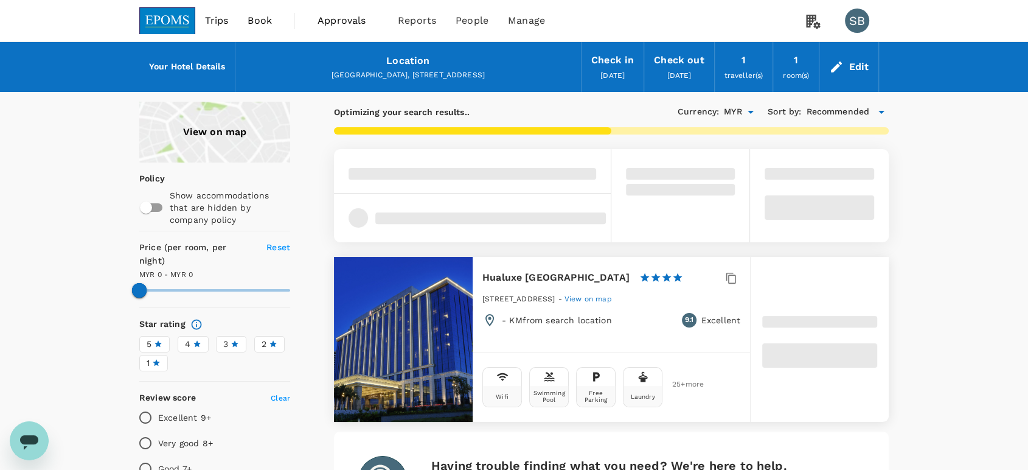
type input "385"
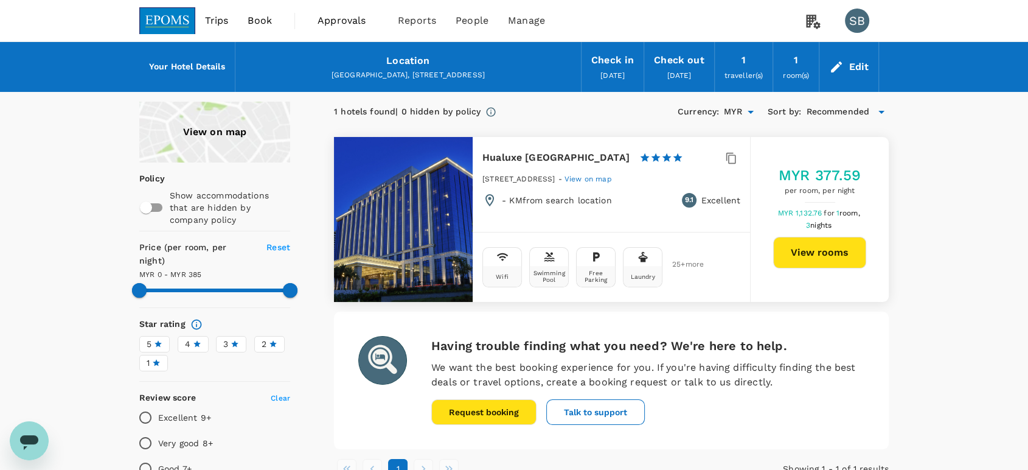
click at [847, 60] on div "Edit" at bounding box center [849, 67] width 59 height 43
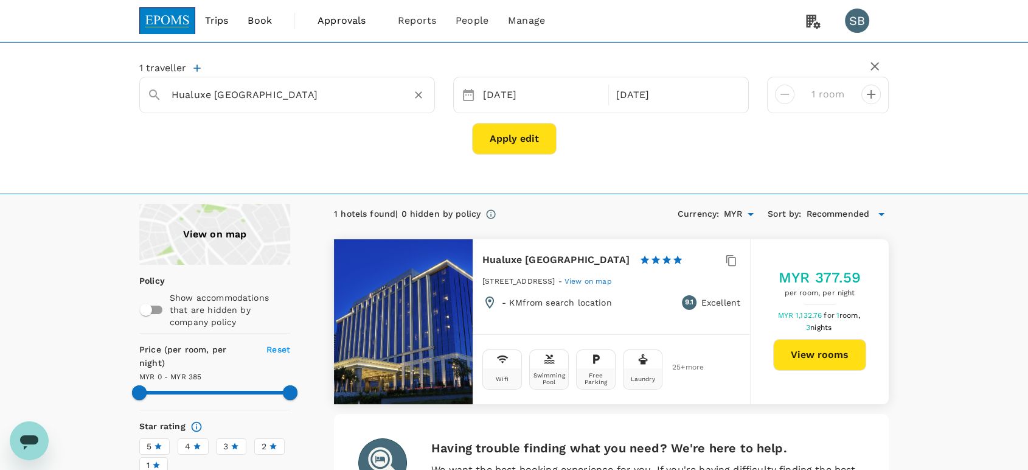
click at [320, 93] on input "Hualuxe [GEOGRAPHIC_DATA]" at bounding box center [282, 94] width 221 height 19
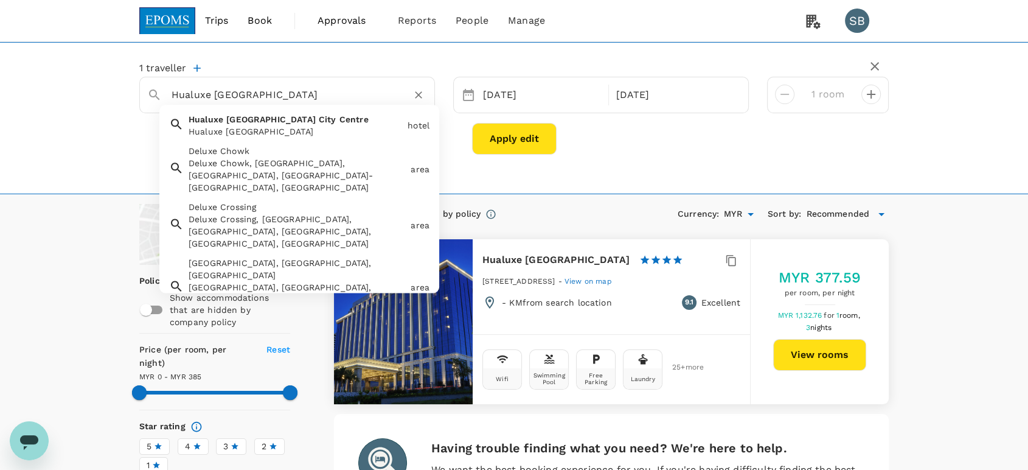
click at [332, 99] on input "Hualuxe [GEOGRAPHIC_DATA]" at bounding box center [282, 94] width 221 height 19
click at [321, 90] on input "Hualuxe [GEOGRAPHIC_DATA]" at bounding box center [282, 94] width 221 height 19
drag, startPoint x: 322, startPoint y: 91, endPoint x: 214, endPoint y: 94, distance: 107.7
click at [214, 94] on input "Hualuxe [GEOGRAPHIC_DATA]" at bounding box center [282, 94] width 221 height 19
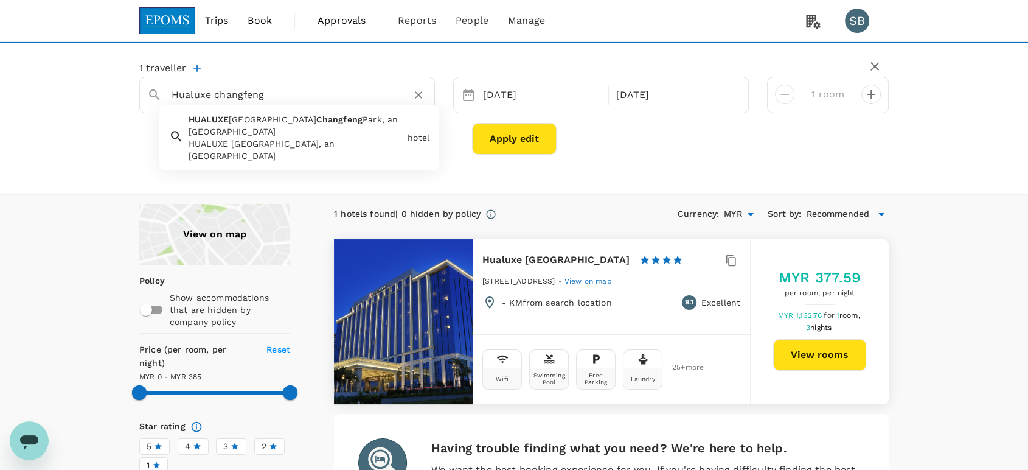
click at [316, 117] on span "Changfeng" at bounding box center [339, 119] width 46 height 10
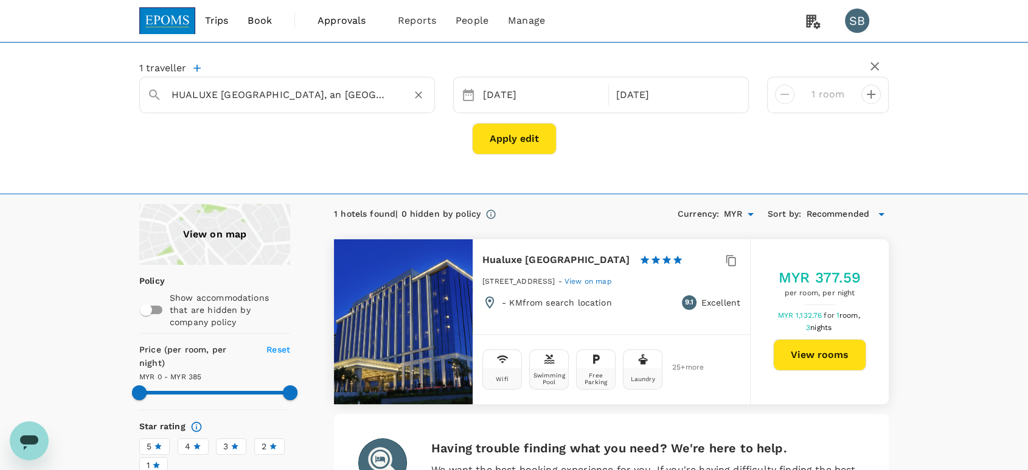
type input "HUALUXE [GEOGRAPHIC_DATA], an [GEOGRAPHIC_DATA]"
click at [511, 142] on button "Apply edit" at bounding box center [514, 139] width 85 height 32
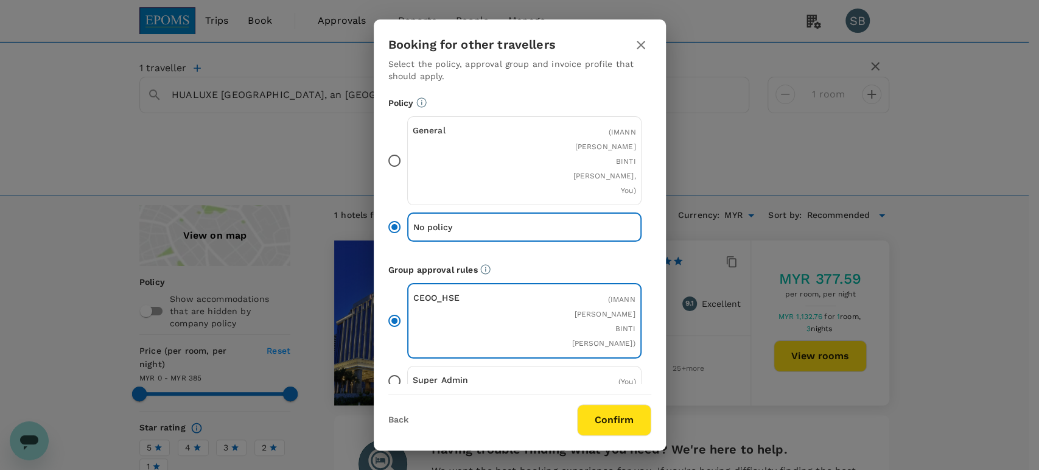
click at [630, 413] on button "Confirm" at bounding box center [614, 420] width 74 height 32
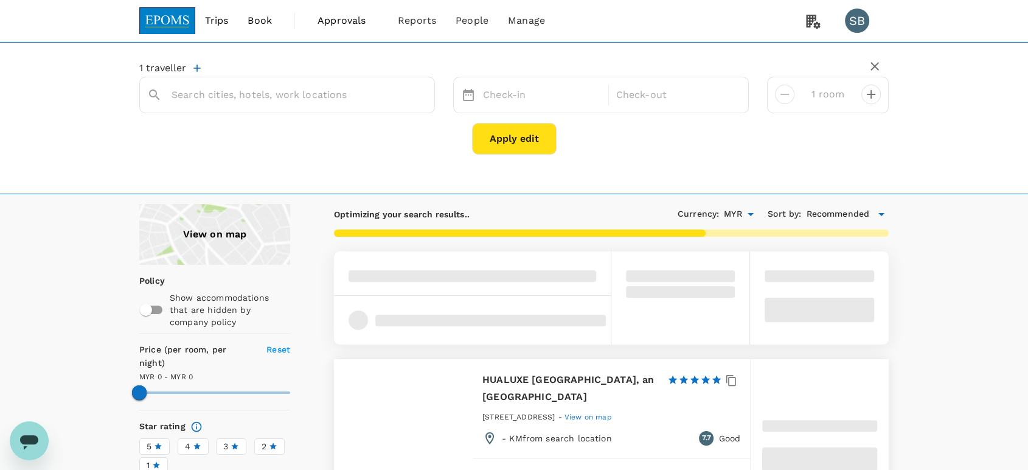
type input "HUALUXE [GEOGRAPHIC_DATA], an [GEOGRAPHIC_DATA]"
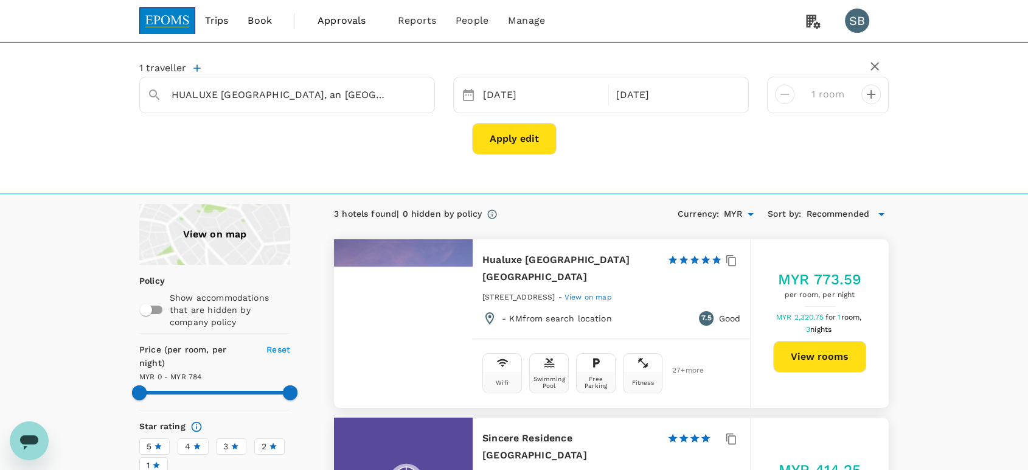
type input "784"
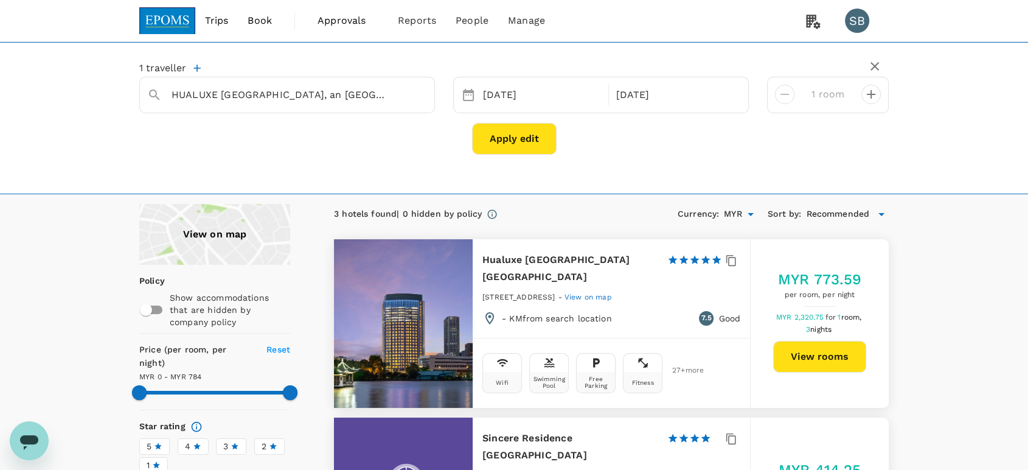
click at [823, 358] on button "View rooms" at bounding box center [819, 357] width 93 height 32
click at [184, 21] on img at bounding box center [167, 20] width 56 height 27
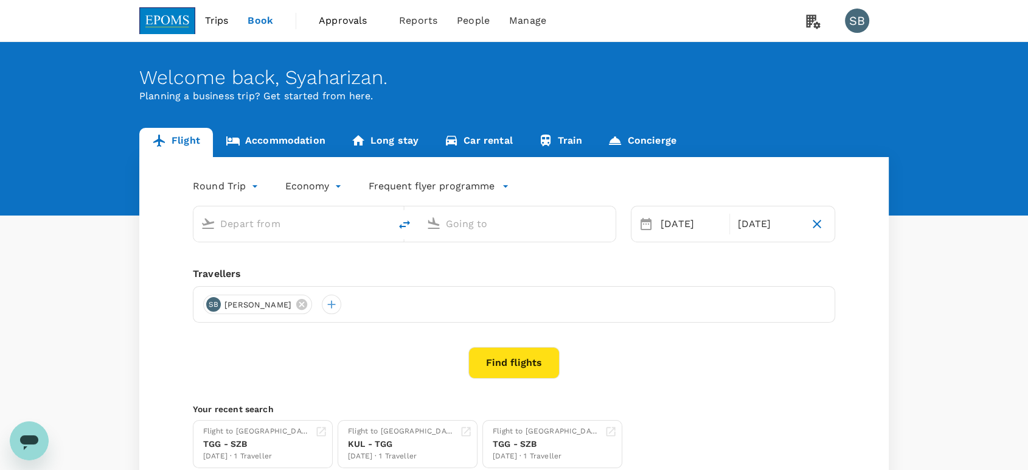
type input "Kuala Lumpur Intl ([GEOGRAPHIC_DATA])"
type input "Shanghai Pudong Intl (PVG)"
type input "Kuala Lumpur Intl ([GEOGRAPHIC_DATA])"
type input "Shanghai Pudong Intl (PVG)"
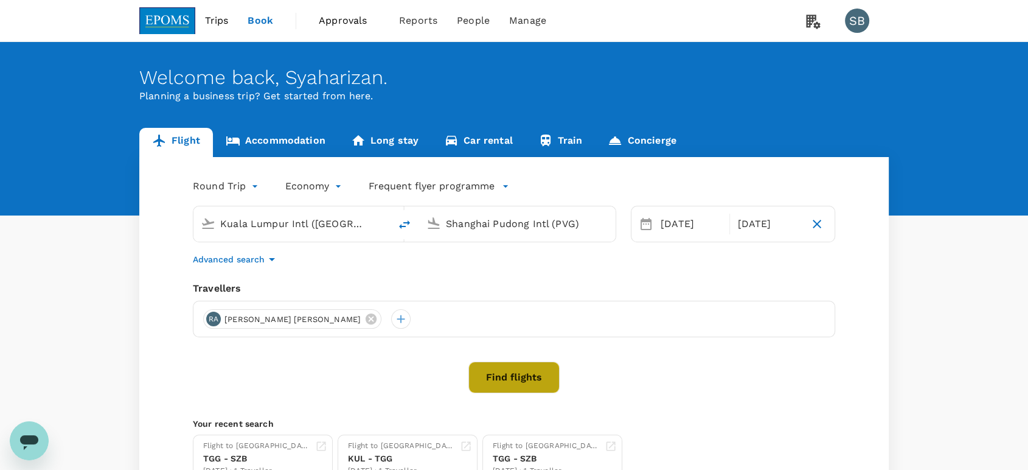
click at [512, 371] on button "Find flights" at bounding box center [514, 377] width 91 height 32
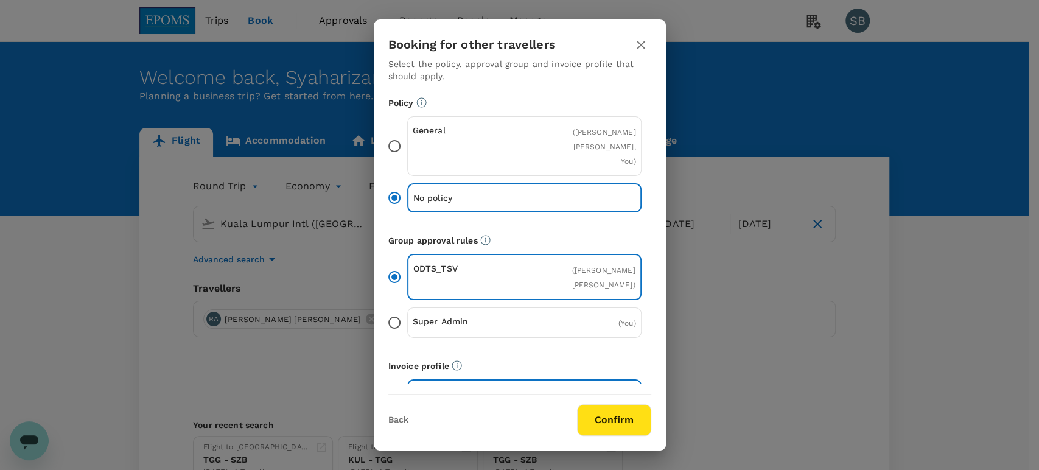
click at [595, 419] on button "Confirm" at bounding box center [614, 420] width 74 height 32
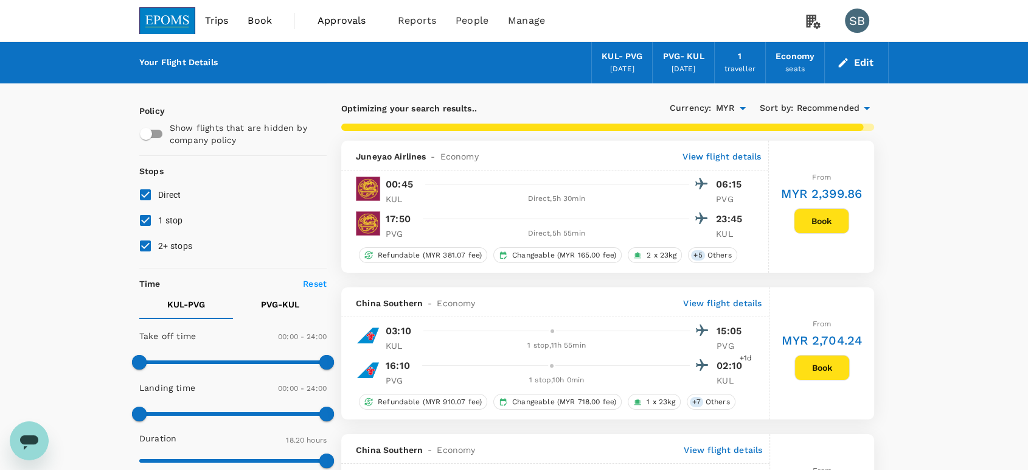
click at [858, 59] on button "Edit" at bounding box center [857, 62] width 44 height 19
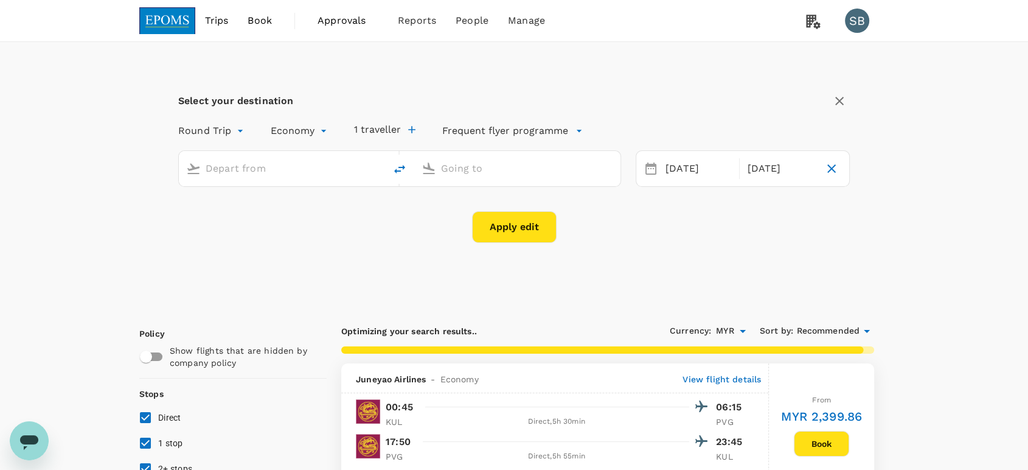
type input "Kuala Lumpur Intl ([GEOGRAPHIC_DATA])"
type input "Shanghai Pudong Intl (PVG)"
click at [680, 172] on div "[DATE]" at bounding box center [699, 169] width 76 height 24
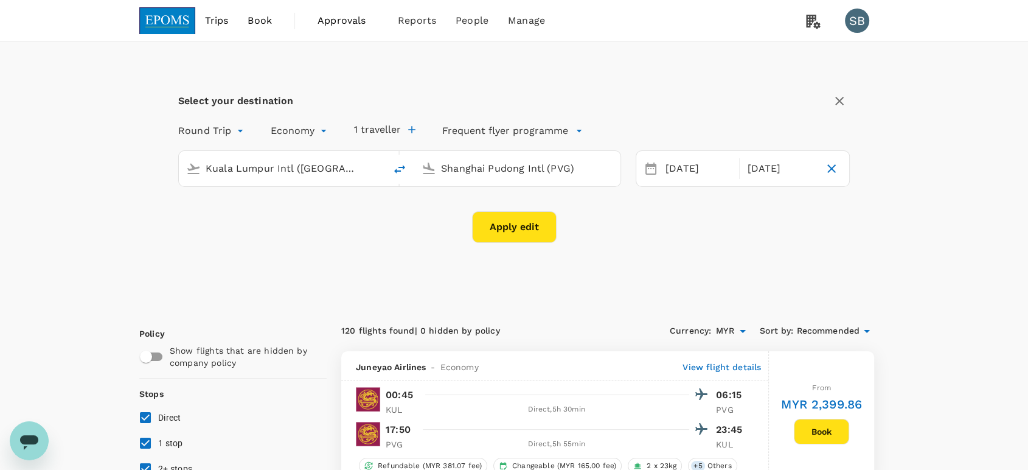
click at [554, 263] on div "Select your destination Round Trip roundtrip Economy economy 1 traveller Freque…" at bounding box center [514, 174] width 750 height 264
click at [526, 223] on button "Apply edit" at bounding box center [514, 227] width 85 height 32
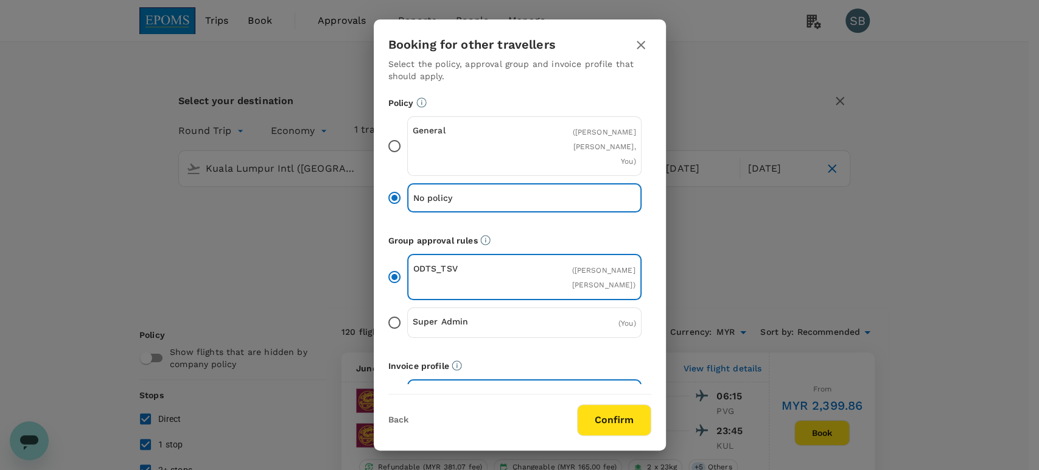
click at [622, 427] on button "Confirm" at bounding box center [614, 420] width 74 height 32
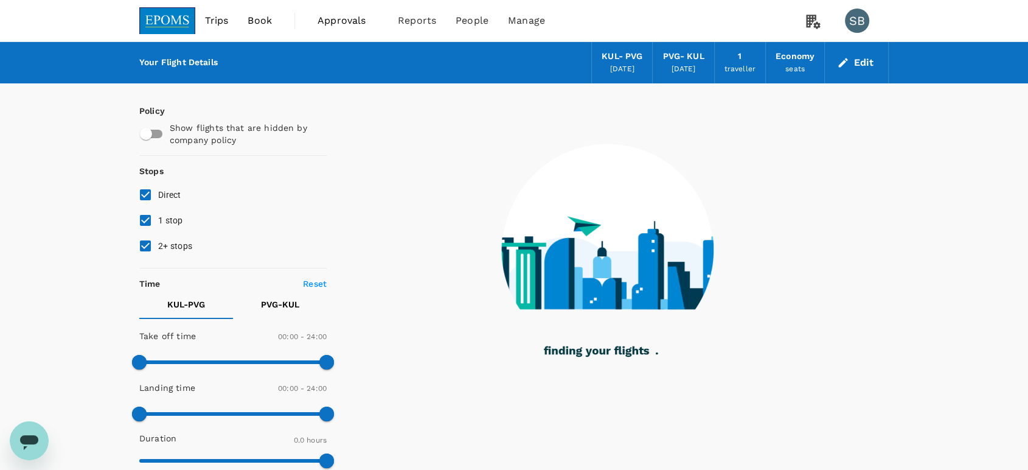
checkbox input "true"
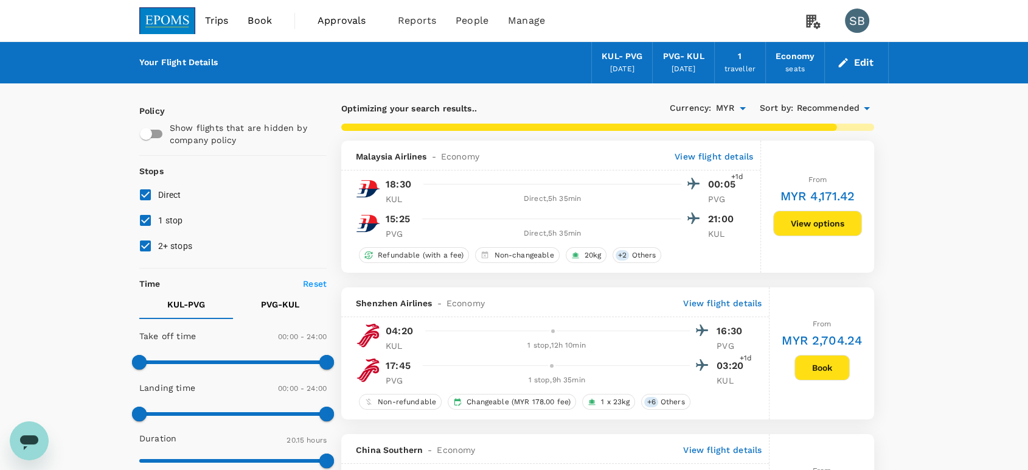
type input "1595"
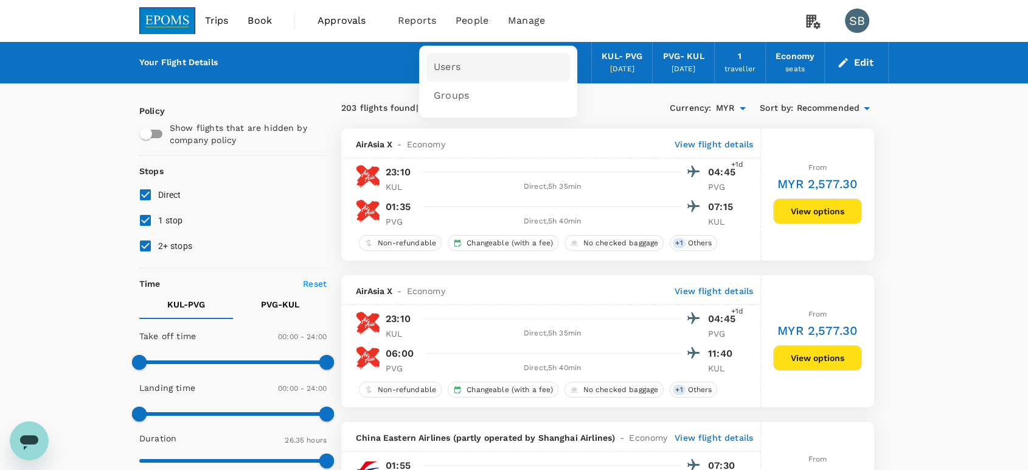
click at [460, 68] on link "Users" at bounding box center [499, 67] width 144 height 29
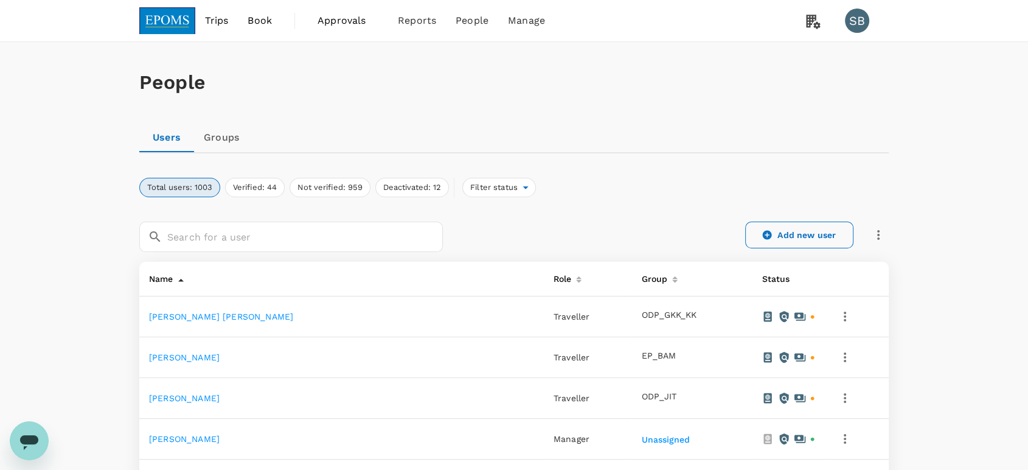
click at [782, 236] on link "Add new user" at bounding box center [799, 234] width 108 height 27
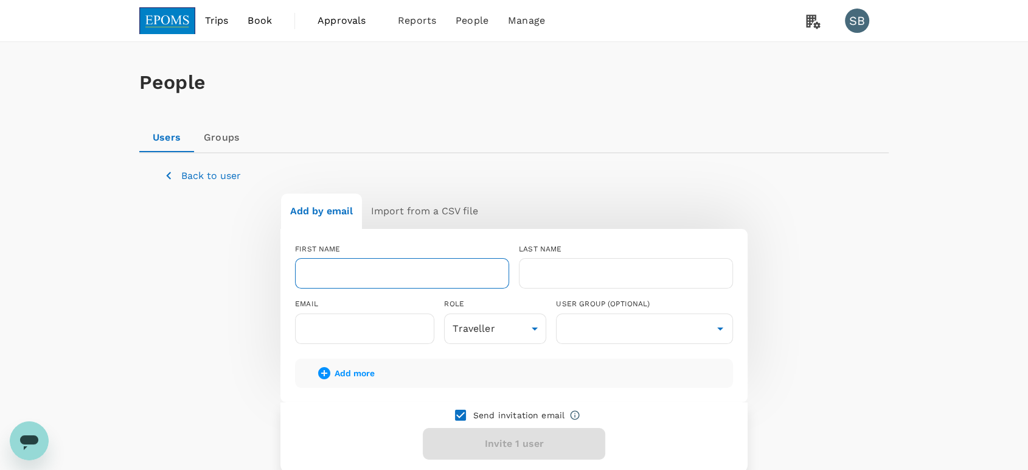
click at [375, 277] on input "text" at bounding box center [402, 273] width 214 height 30
paste input "[PERSON_NAME] FOH [PERSON_NAME]"
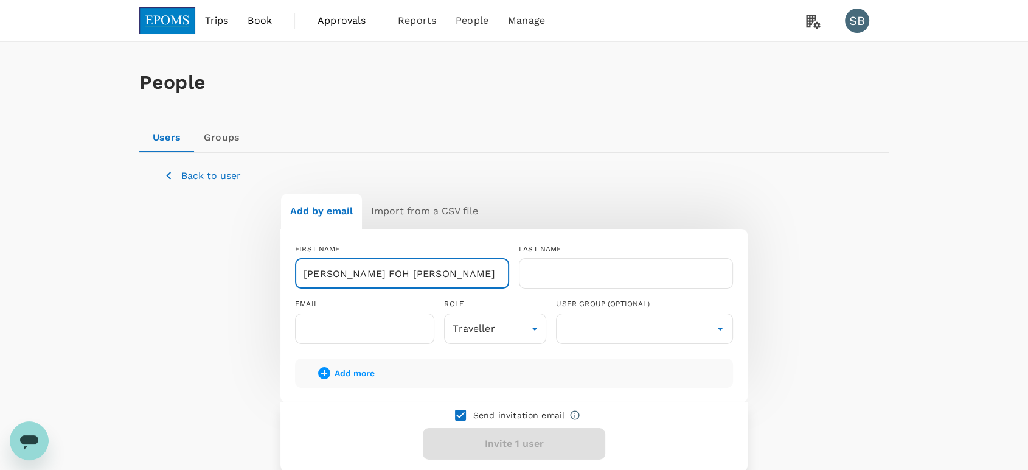
drag, startPoint x: 398, startPoint y: 276, endPoint x: 332, endPoint y: 273, distance: 66.4
click at [332, 273] on input "[PERSON_NAME] FOH [PERSON_NAME]" at bounding box center [402, 273] width 214 height 30
type input "[PERSON_NAME]"
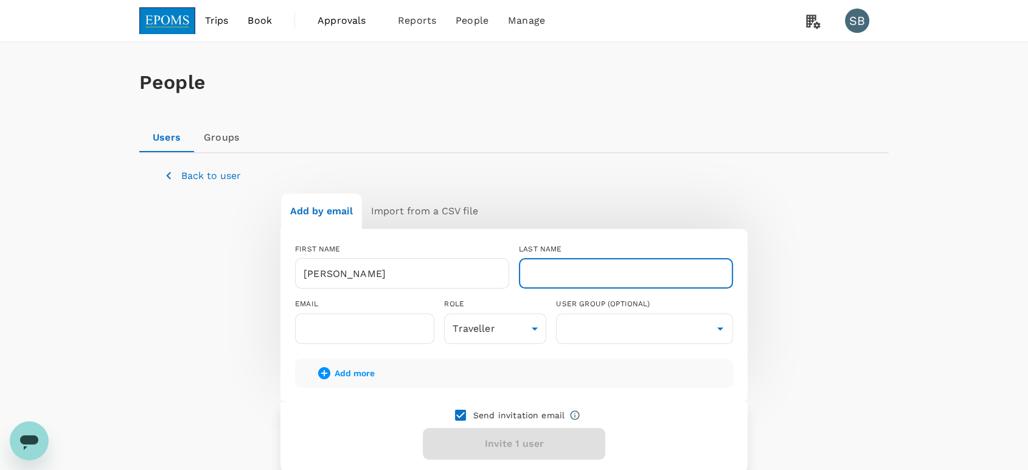
click at [563, 265] on input "text" at bounding box center [626, 273] width 214 height 30
paste input "FOH WEI LUN"
type input "FOH WEI LUN"
click at [385, 331] on input "text" at bounding box center [364, 328] width 139 height 30
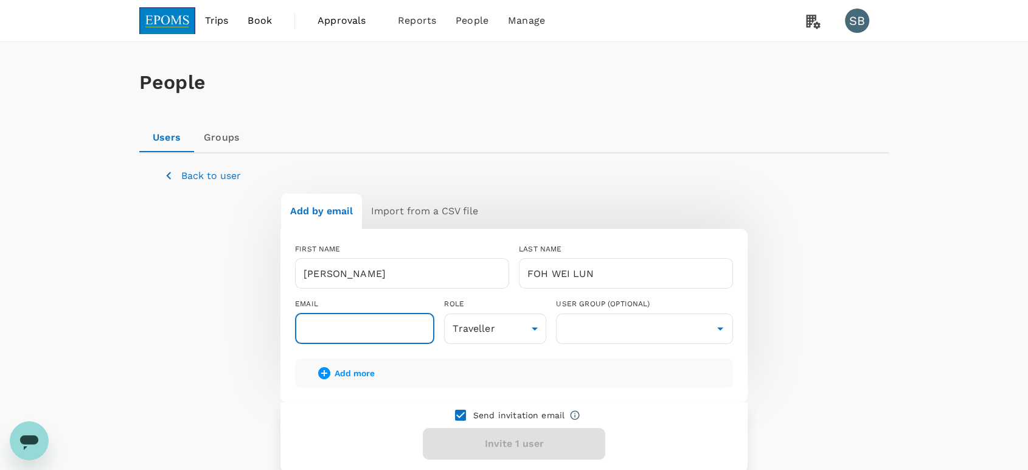
paste input "[EMAIL_ADDRESS][DOMAIN_NAME]"
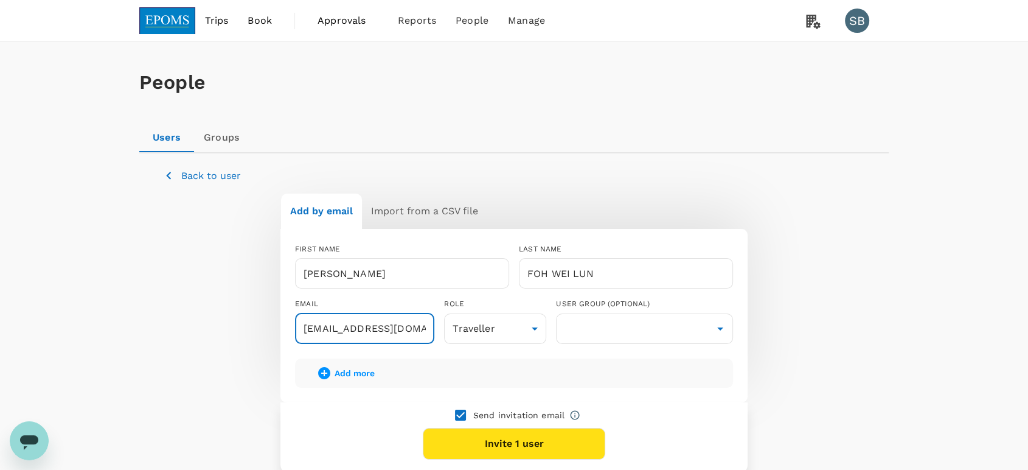
type input "[EMAIL_ADDRESS][DOMAIN_NAME]"
click at [461, 419] on input "checkbox" at bounding box center [461, 415] width 26 height 26
checkbox input "false"
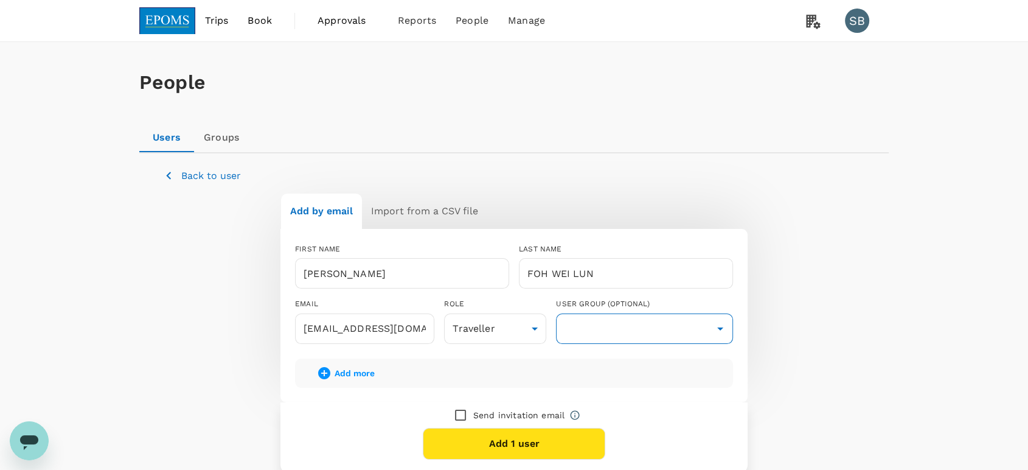
click at [636, 320] on input "text" at bounding box center [644, 328] width 171 height 23
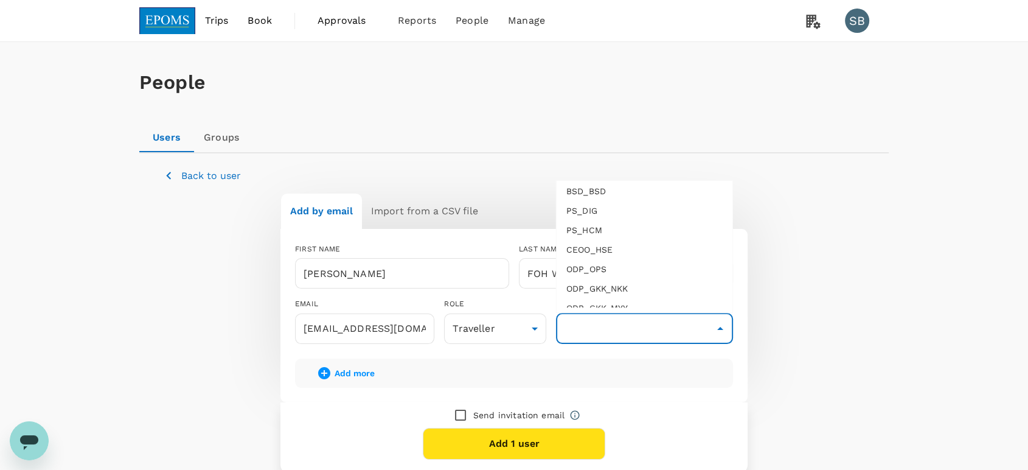
scroll to position [135, 0]
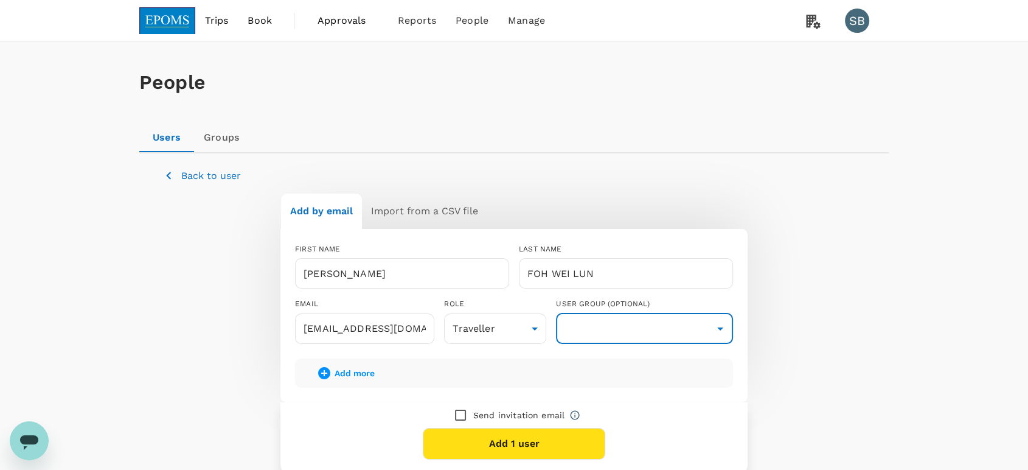
click at [666, 322] on input "text" at bounding box center [644, 328] width 171 height 23
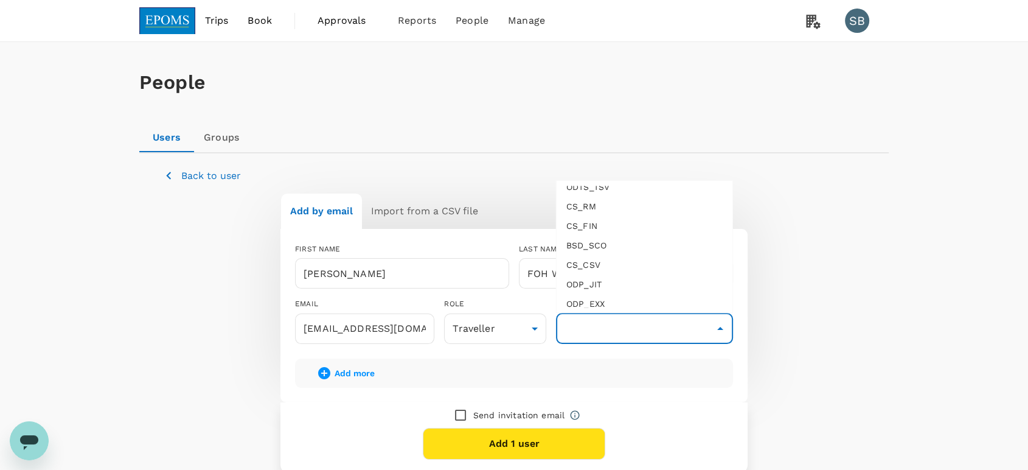
scroll to position [270, 0]
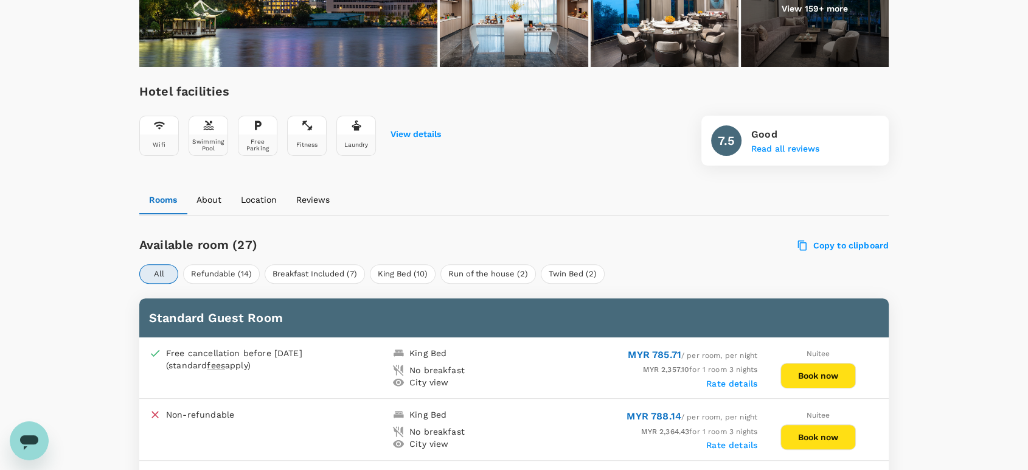
scroll to position [400, 0]
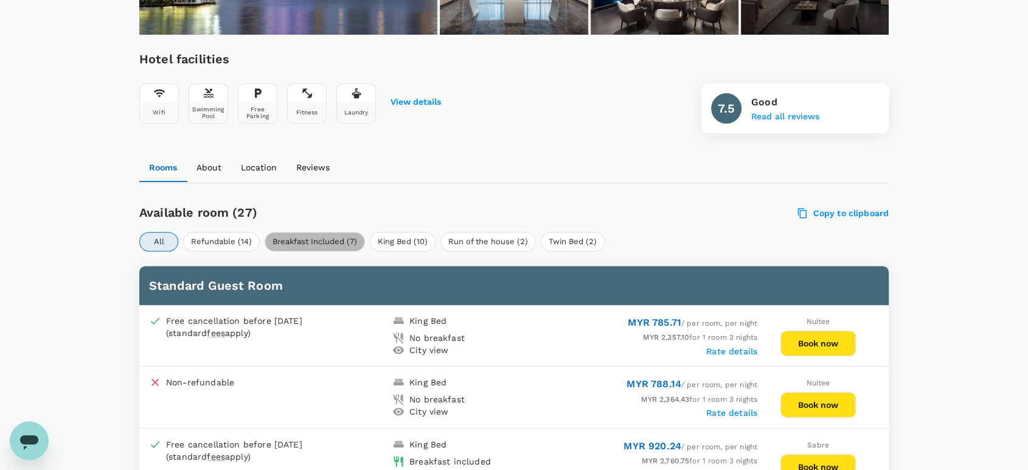
click at [302, 241] on button "Breakfast Included (7)" at bounding box center [315, 241] width 100 height 19
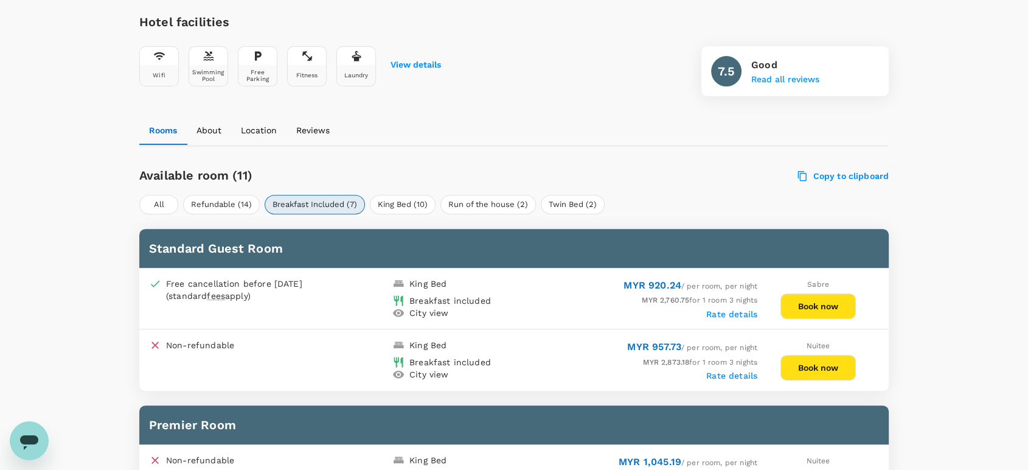
scroll to position [468, 0]
